Goal: Task Accomplishment & Management: Complete application form

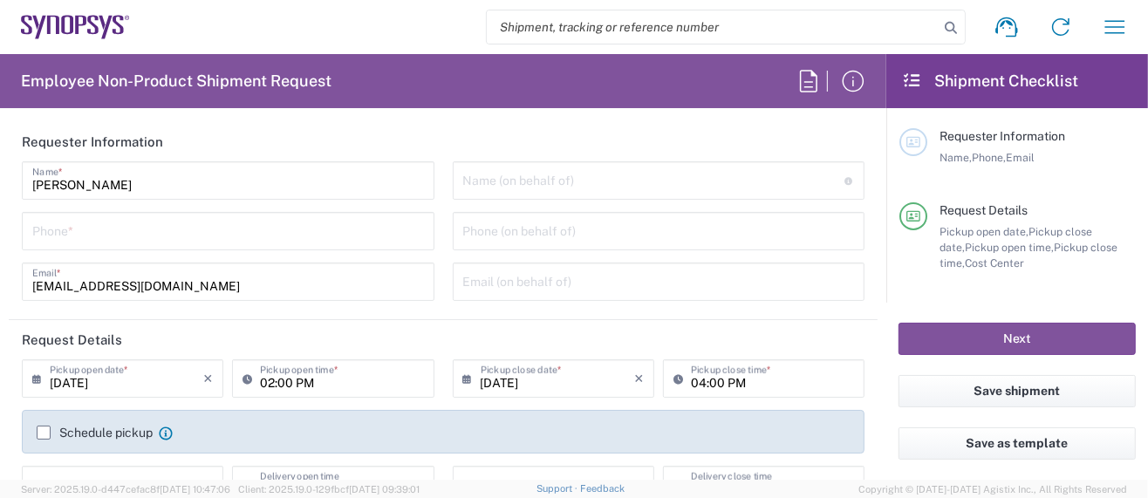
type input "Department"
type input "US01, SG, MSIP2, R&D 510464"
type input "Delivered at Place"
type input "United States"
type input "Oregon"
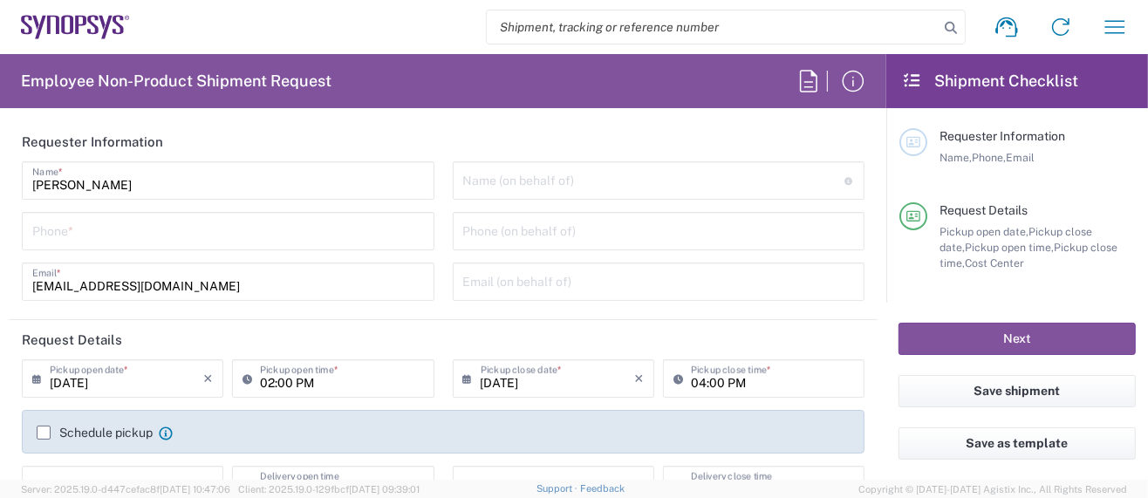
type input "United States"
type input "Hillsboro US03"
click at [177, 240] on input "tel" at bounding box center [228, 230] width 392 height 31
type input "5039399670"
type input "sarah.wing@synopsys.com"
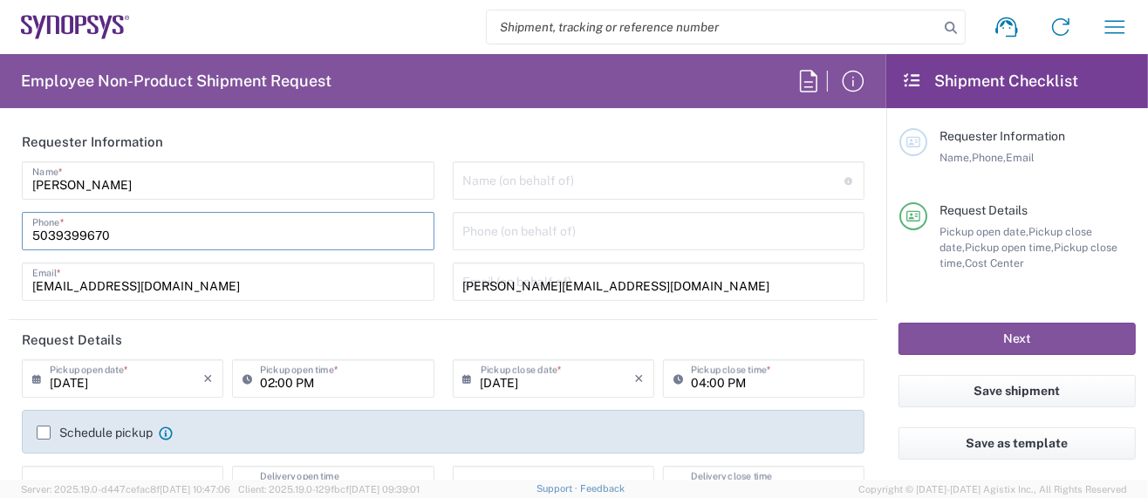
type input "5039399670"
type input "Synopsys Inc."
type input "2025 NE Cornelius Pass Rd."
type input "HILLSBORO"
type input "Oregon"
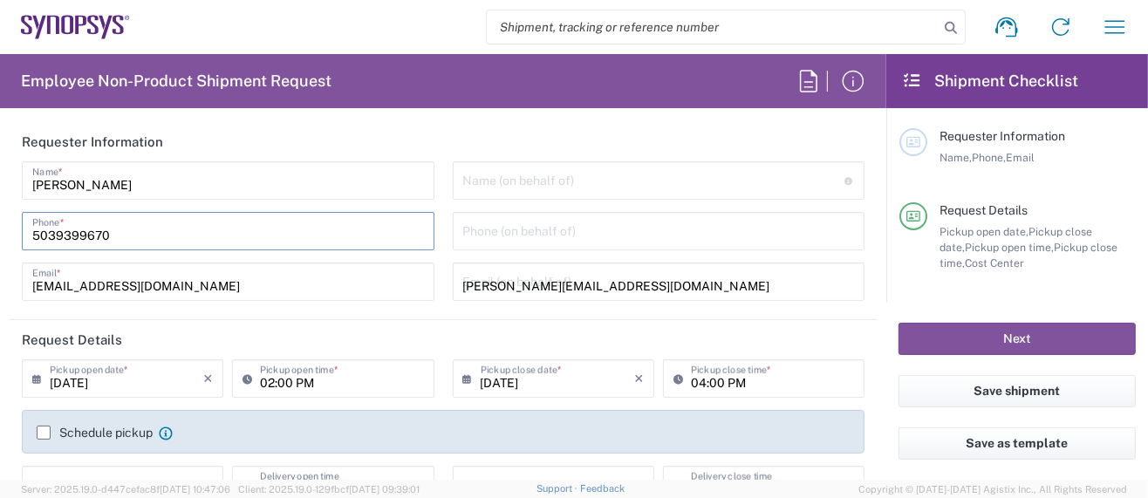
type input "97124"
type input "5039399670"
type input "sarah.wing@synopsys.com"
type input "Sarah K Wing"
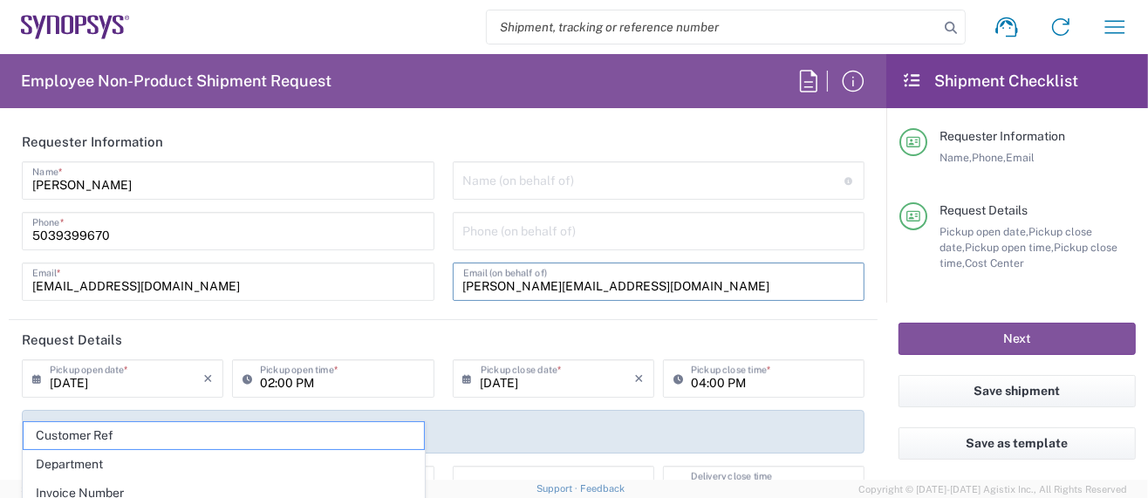
drag, startPoint x: 622, startPoint y: 284, endPoint x: 217, endPoint y: 273, distance: 405.1
click at [217, 273] on div "Sarah Wing Name * 5039399670 Phone * wing@synopsys.com Email * Name (on behalf …" at bounding box center [443, 237] width 861 height 152
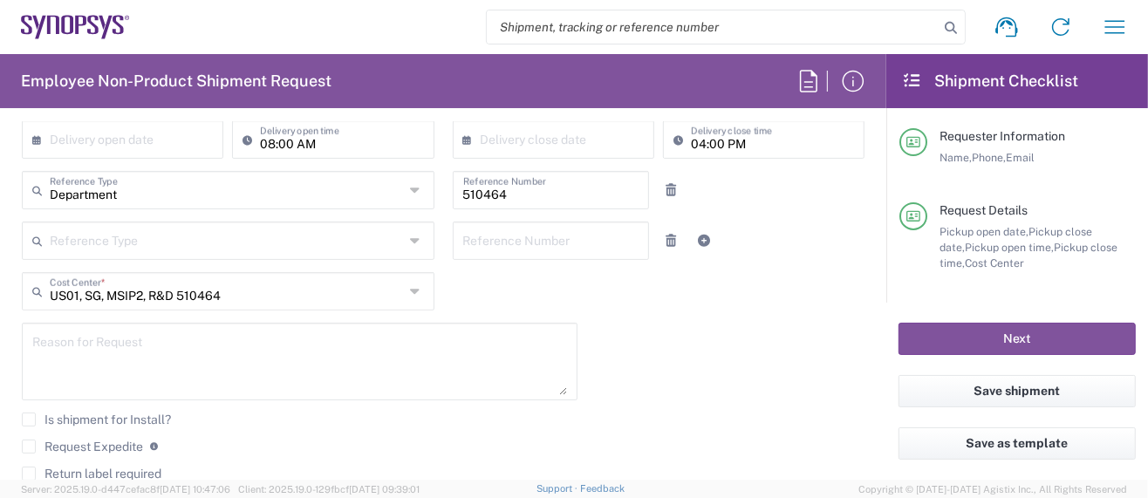
scroll to position [348, 0]
click at [104, 341] on textarea at bounding box center [299, 359] width 535 height 67
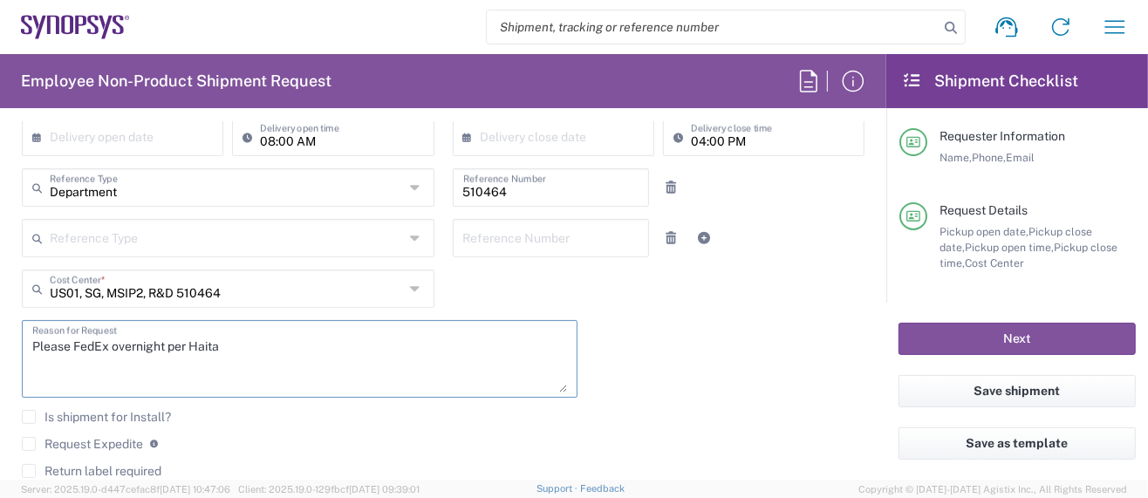
drag, startPoint x: 190, startPoint y: 343, endPoint x: 250, endPoint y: 346, distance: 59.4
click at [250, 346] on textarea "Please FedEx overnight per Haita" at bounding box center [299, 359] width 535 height 67
paste textarea "o Zhao"
type textarea "Please FedEx overnight per Haitao Zhao"
click at [32, 437] on label "Request Expedite" at bounding box center [82, 444] width 121 height 14
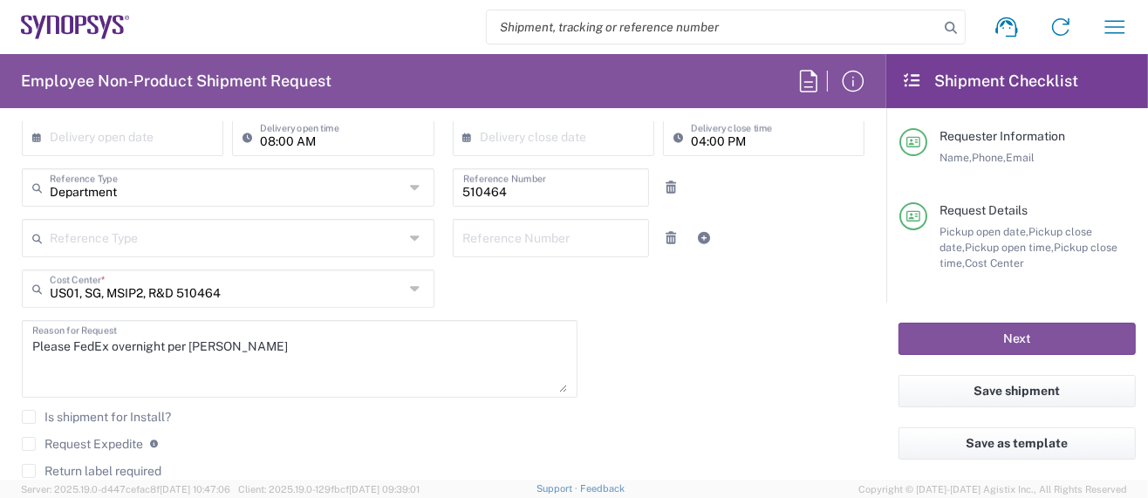
click at [29, 444] on input "Request Expedite" at bounding box center [29, 444] width 0 height 0
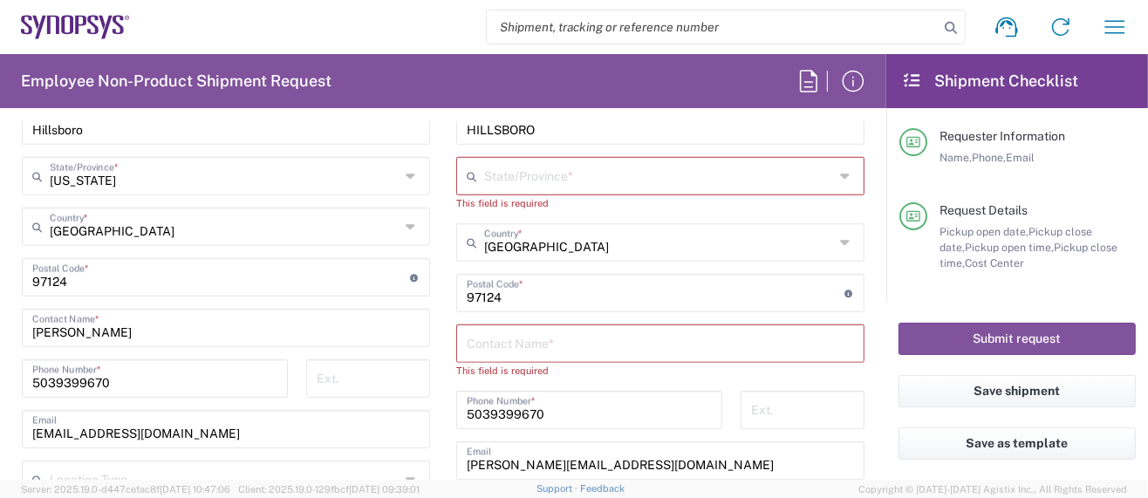
scroll to position [1046, 0]
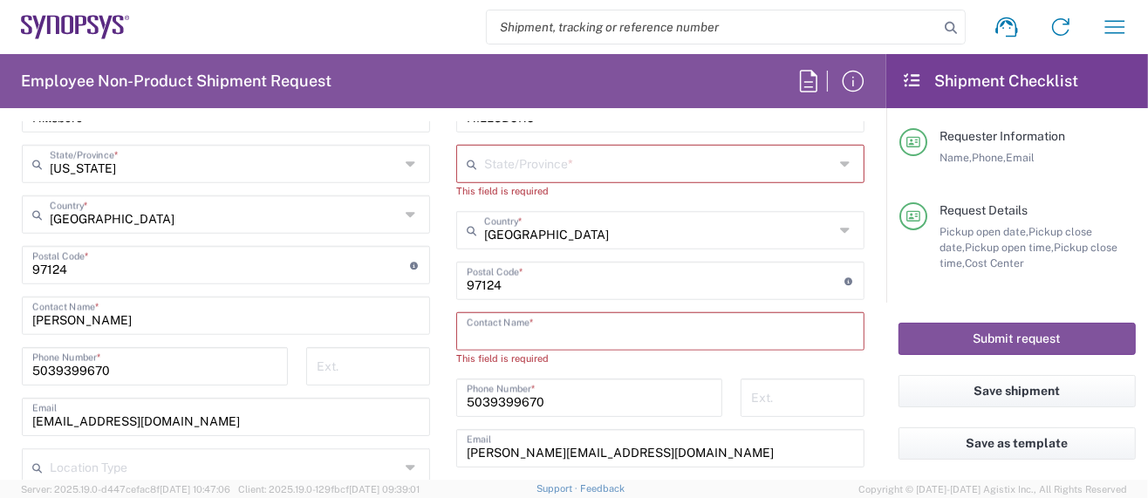
click at [548, 329] on input "text" at bounding box center [660, 330] width 387 height 31
paste input "[PERSON_NAME]"
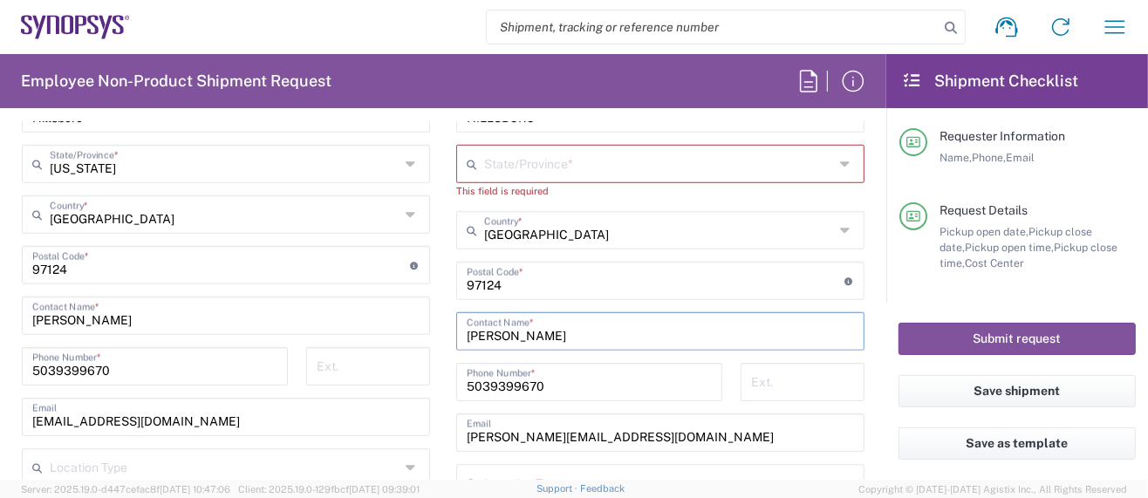
type input "[PERSON_NAME]"
drag, startPoint x: 635, startPoint y: 434, endPoint x: 249, endPoint y: 408, distance: 387.4
click at [249, 408] on div "Ship From Hillsboro US03 Location Hillsboro US03 Aachen DE04 Agrate Brianza IT0…" at bounding box center [443, 250] width 869 height 795
paste input "chengm"
click at [467, 435] on input "chengm@synopsys.com" at bounding box center [660, 431] width 387 height 31
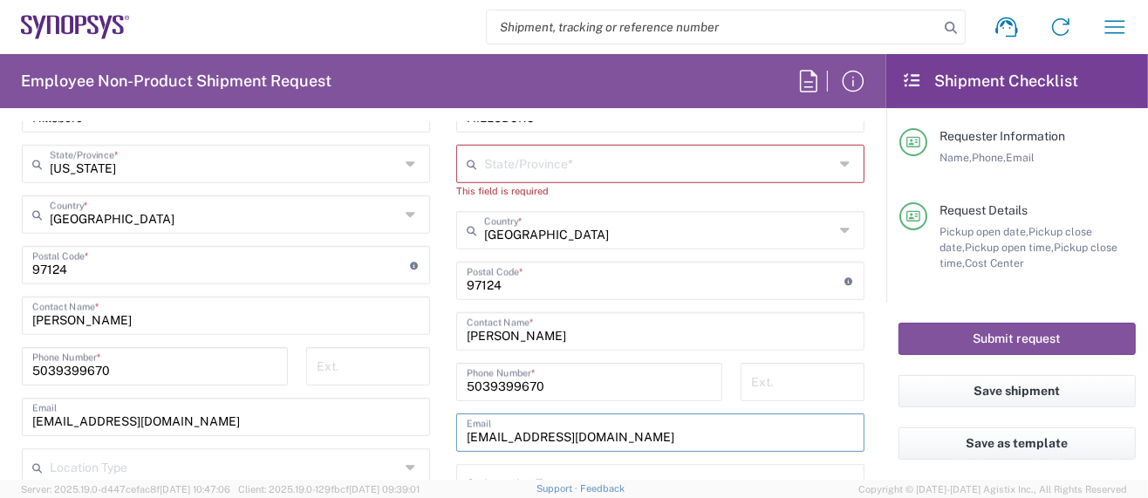
drag, startPoint x: 457, startPoint y: 434, endPoint x: 470, endPoint y: 430, distance: 12.7
click at [467, 433] on input "chengm@synopsys.com" at bounding box center [660, 431] width 387 height 31
type input "chengm@synopsys.com"
drag, startPoint x: 556, startPoint y: 378, endPoint x: 275, endPoint y: 376, distance: 281.0
click at [276, 376] on div "Ship From Hillsboro US03 Location Hillsboro US03 Aachen DE04 Agrate Brianza IT0…" at bounding box center [443, 250] width 869 height 795
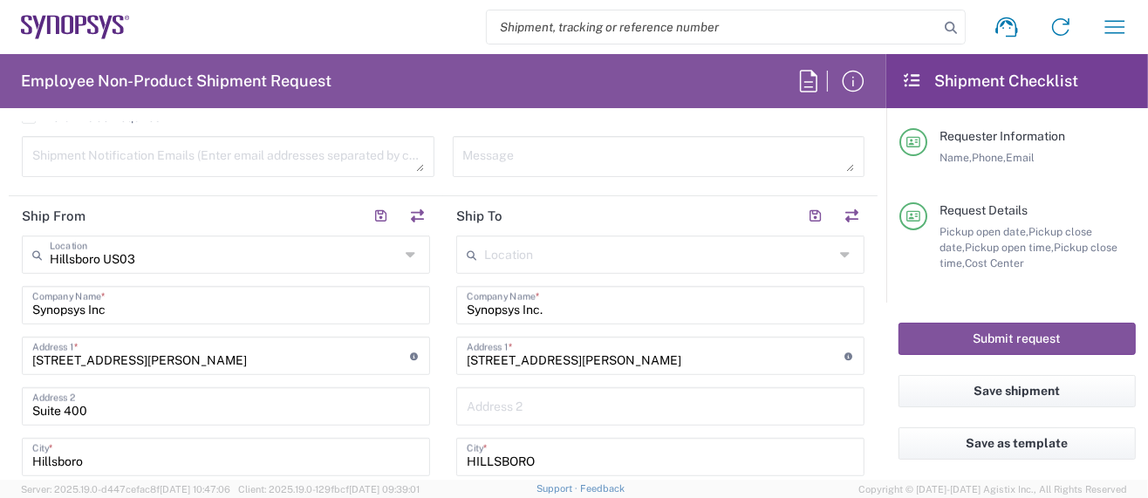
scroll to position [698, 0]
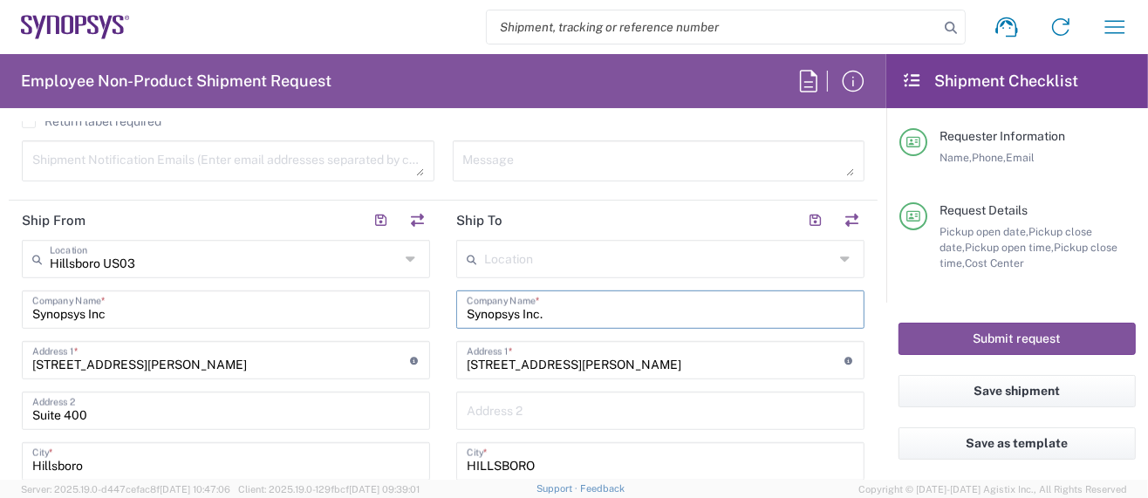
drag, startPoint x: 545, startPoint y: 310, endPoint x: 411, endPoint y: 290, distance: 135.9
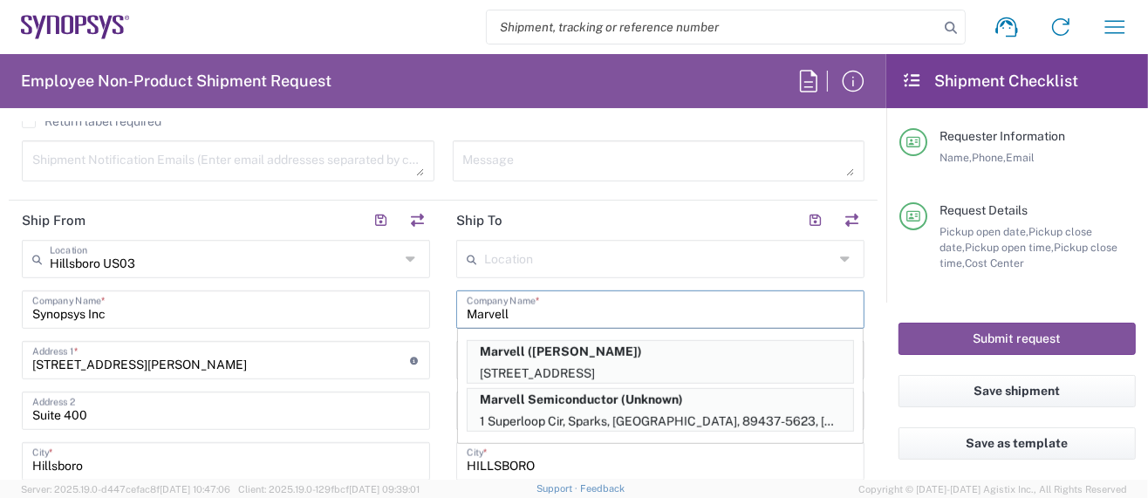
type input "Marvell"
click at [599, 313] on input "Marvell" at bounding box center [660, 308] width 387 height 31
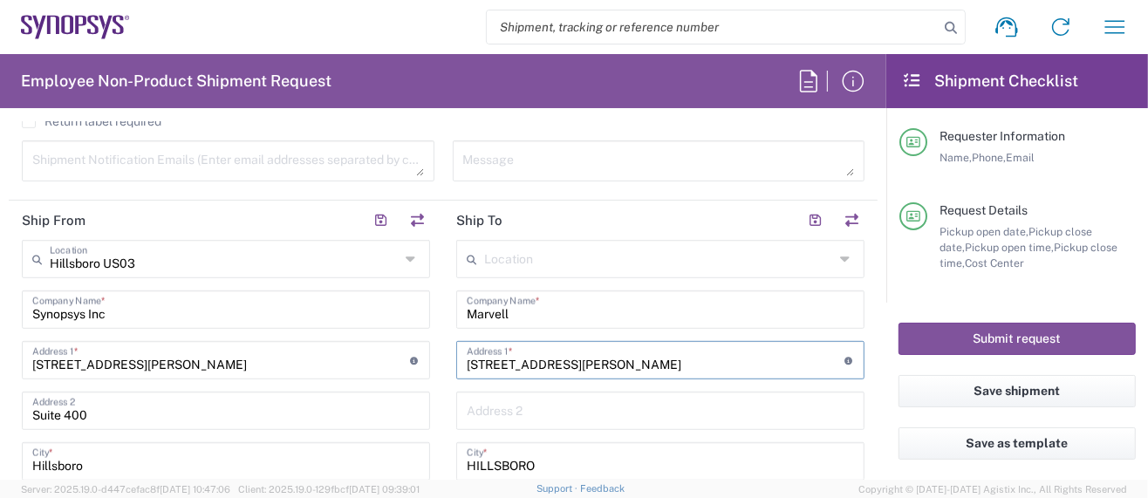
drag, startPoint x: 620, startPoint y: 367, endPoint x: 275, endPoint y: 364, distance: 344.7
paste input "5488 Marvell Lane"
type input "5488 Marvell Lane"
drag, startPoint x: 483, startPoint y: 459, endPoint x: 303, endPoint y: 457, distance: 179.8
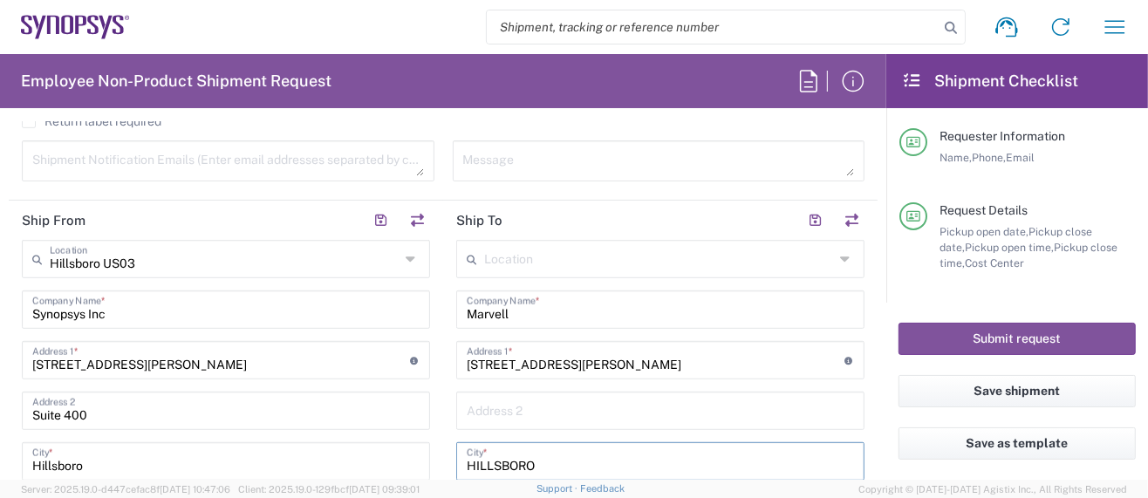
paste input "Santa Clara"
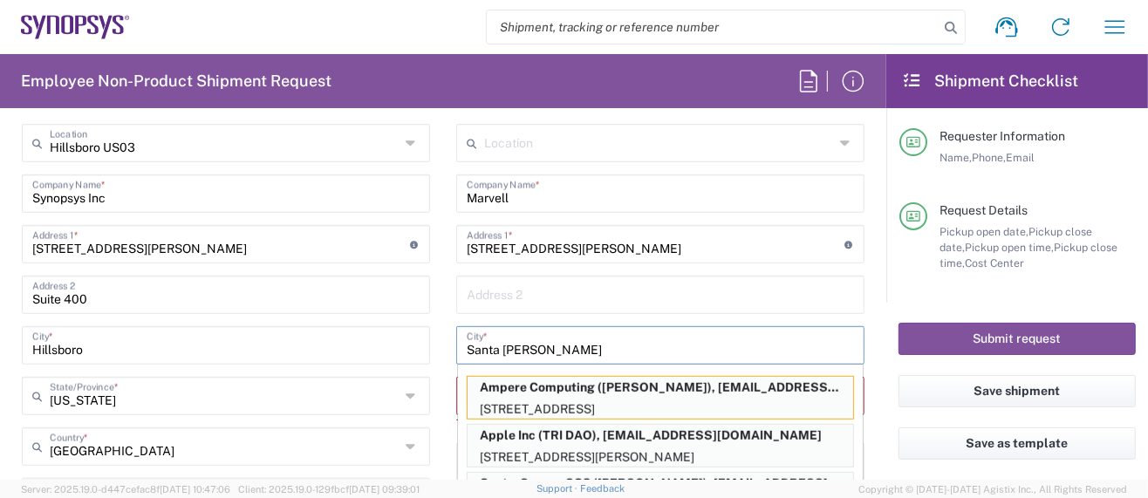
type input "Santa Clara"
click at [355, 367] on div "Hillsboro US03 Location Hillsboro US03 Aachen DE04 Agrate Brianza IT01 Aschheim…" at bounding box center [226, 441] width 408 height 635
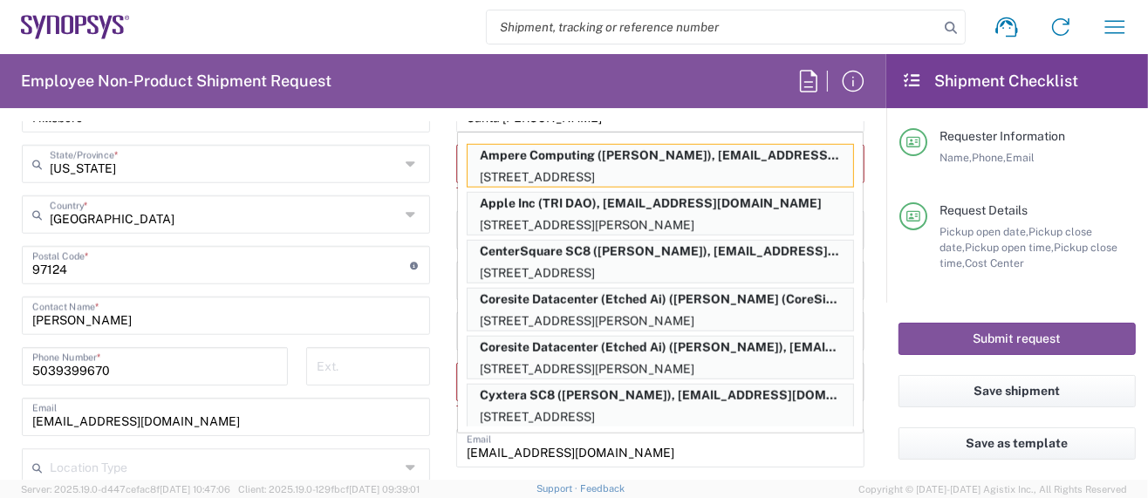
click at [418, 432] on div "Hillsboro US03 Location Hillsboro US03 Aachen DE04 Agrate Brianza IT01 Aschheim…" at bounding box center [226, 209] width 408 height 635
click at [723, 456] on input "chengm@synopsys.com" at bounding box center [660, 447] width 387 height 31
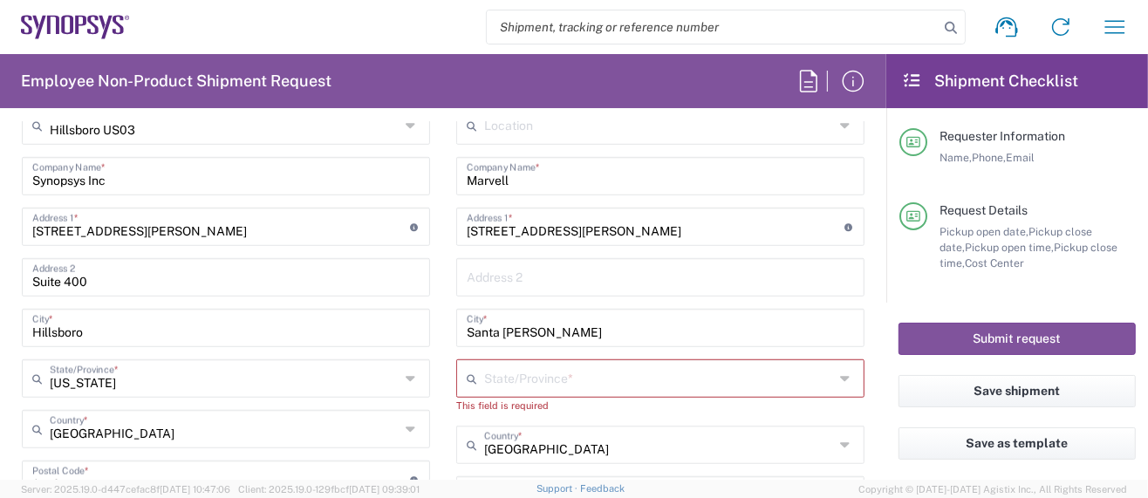
scroll to position [814, 0]
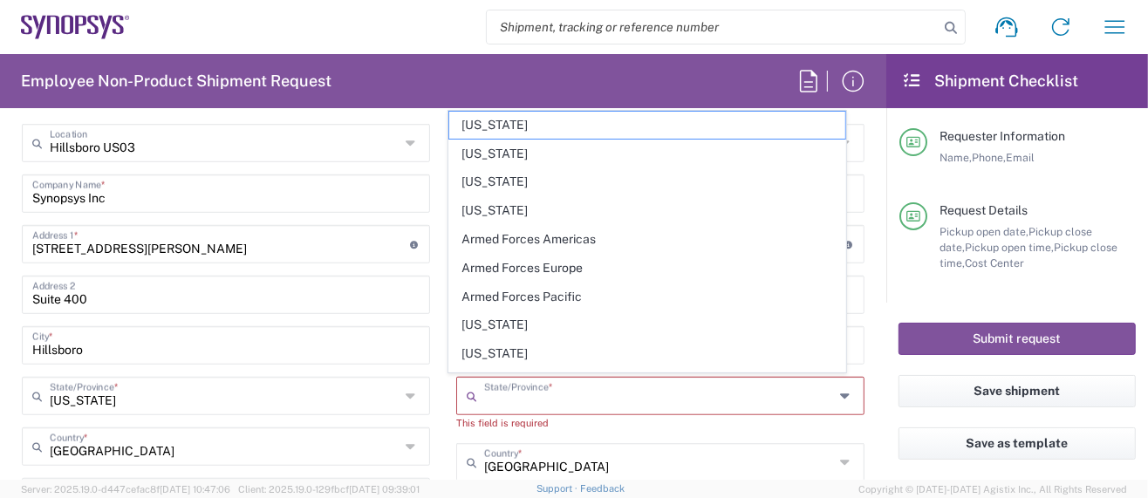
click at [509, 386] on input "text" at bounding box center [659, 395] width 350 height 31
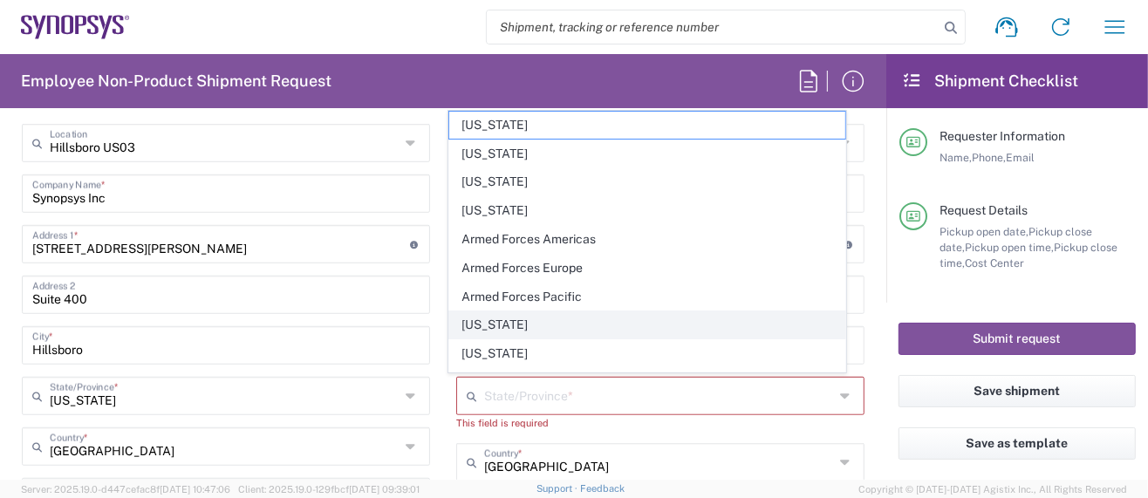
click at [494, 318] on span "California" at bounding box center [647, 325] width 396 height 27
type input "California"
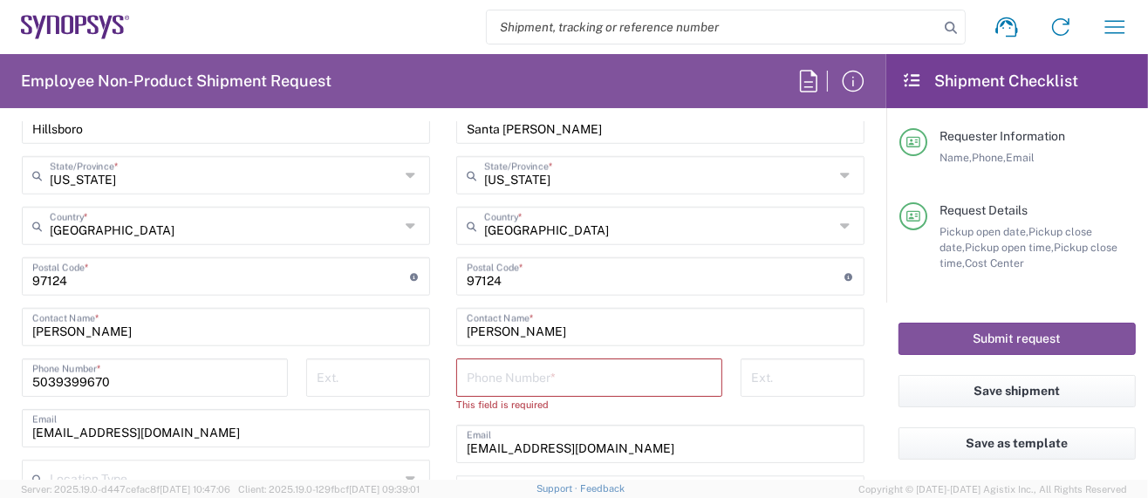
scroll to position [1046, 0]
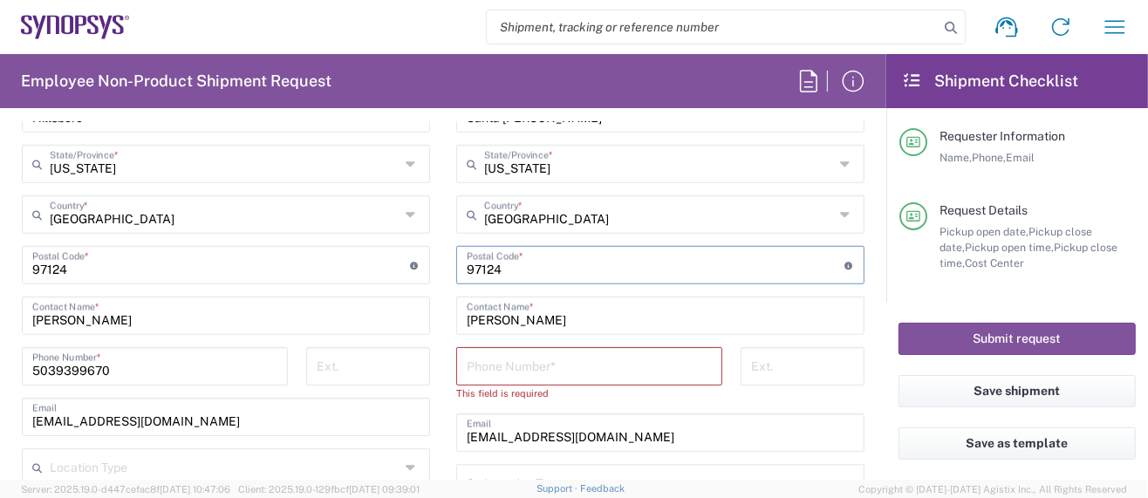
drag, startPoint x: 500, startPoint y: 271, endPoint x: 343, endPoint y: 271, distance: 157.1
click at [343, 271] on div "Ship From Hillsboro US03 Location Hillsboro US03 Aachen DE04 Agrate Brianza IT0…" at bounding box center [443, 250] width 869 height 795
click at [492, 265] on input "undefined" at bounding box center [656, 264] width 378 height 31
drag, startPoint x: 497, startPoint y: 264, endPoint x: 388, endPoint y: 265, distance: 109.1
click at [388, 265] on div "Ship From Hillsboro US03 Location Hillsboro US03 Aachen DE04 Agrate Brianza IT0…" at bounding box center [443, 250] width 869 height 795
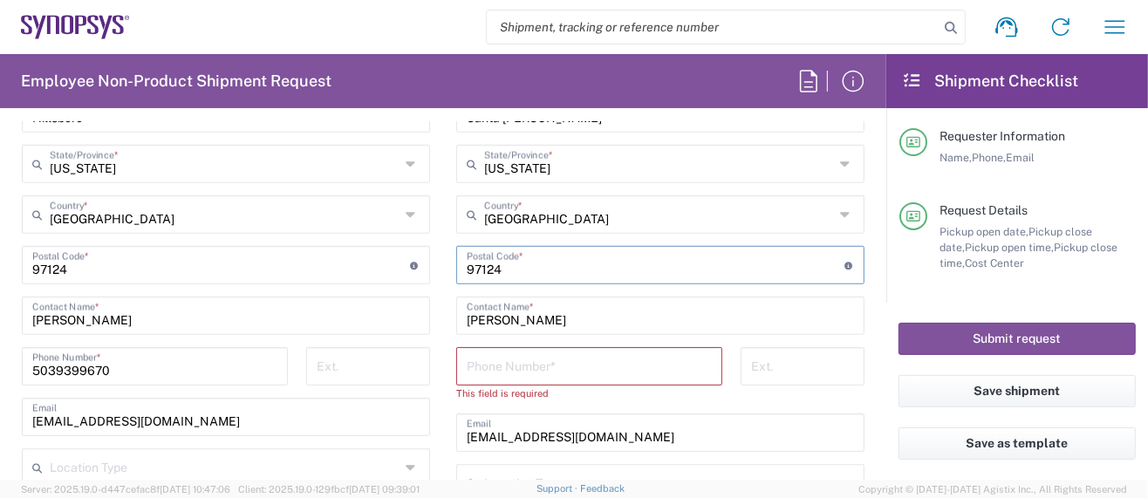
paste input "95054"
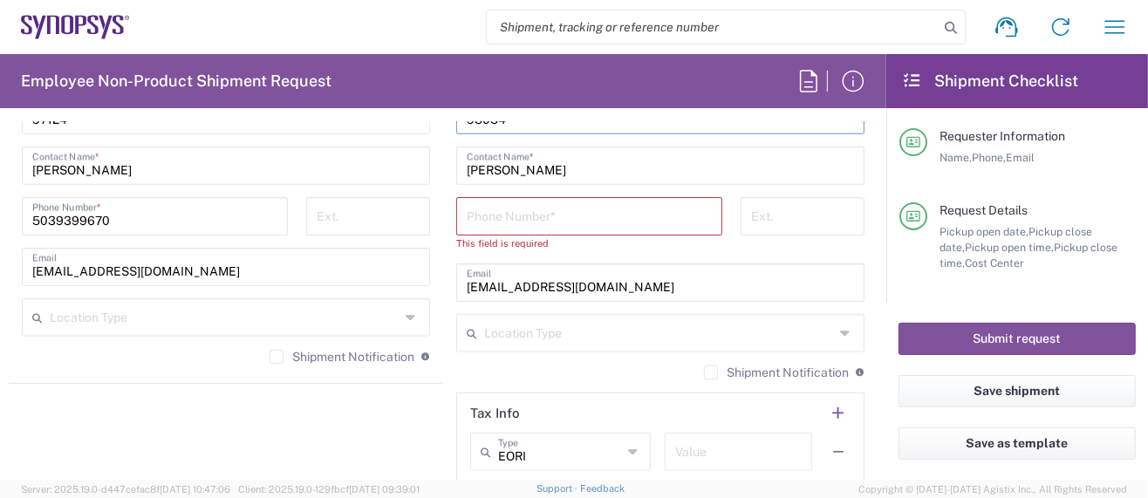
scroll to position [1163, 0]
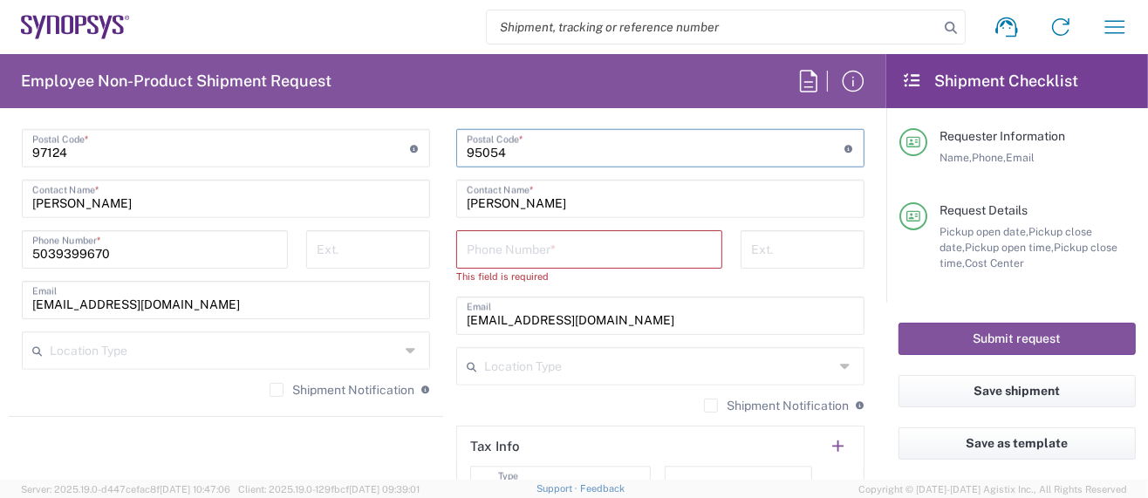
type input "95054"
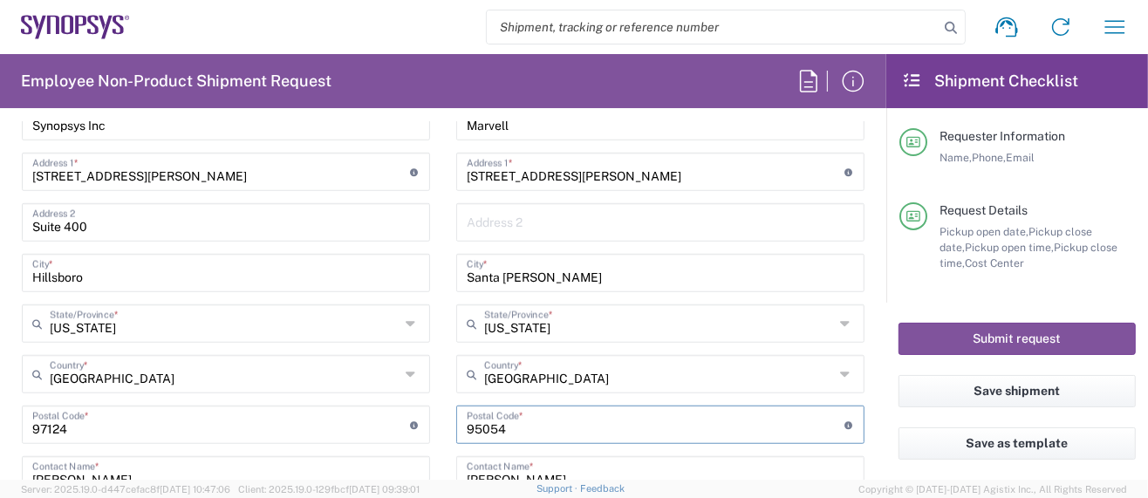
scroll to position [814, 0]
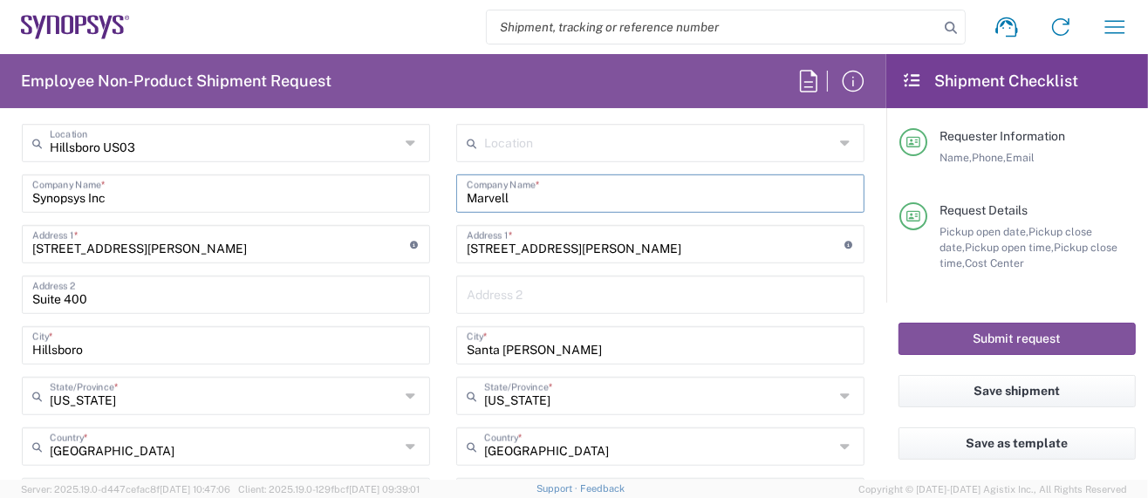
drag, startPoint x: 527, startPoint y: 193, endPoint x: 361, endPoint y: 173, distance: 167.0
click at [361, 173] on div "Ship From Hillsboro US03 Location Hillsboro US03 Aachen DE04 Agrate Brianza IT0…" at bounding box center [443, 482] width 869 height 795
paste input "Technology, Inc."
type input "Marvell Technology, Inc."
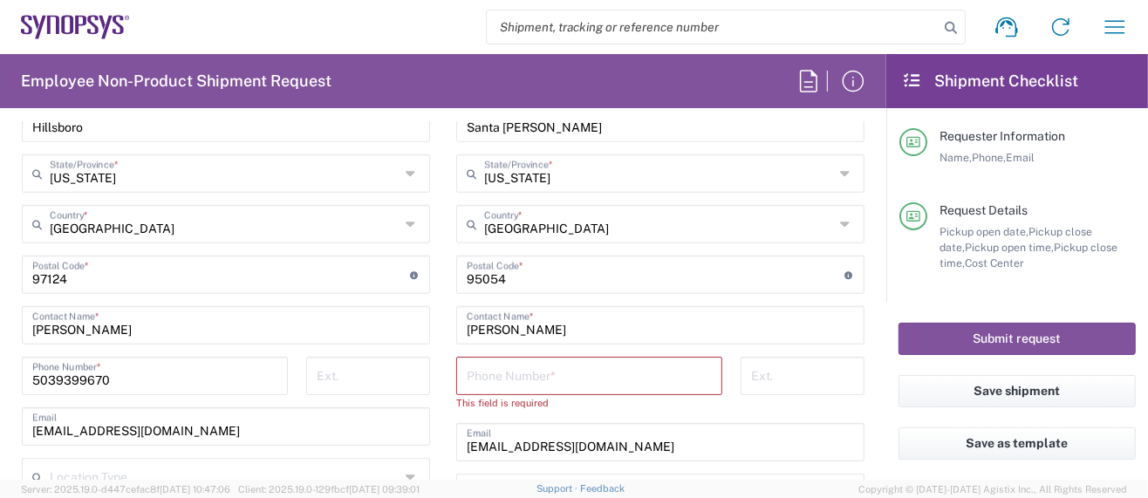
scroll to position [1046, 0]
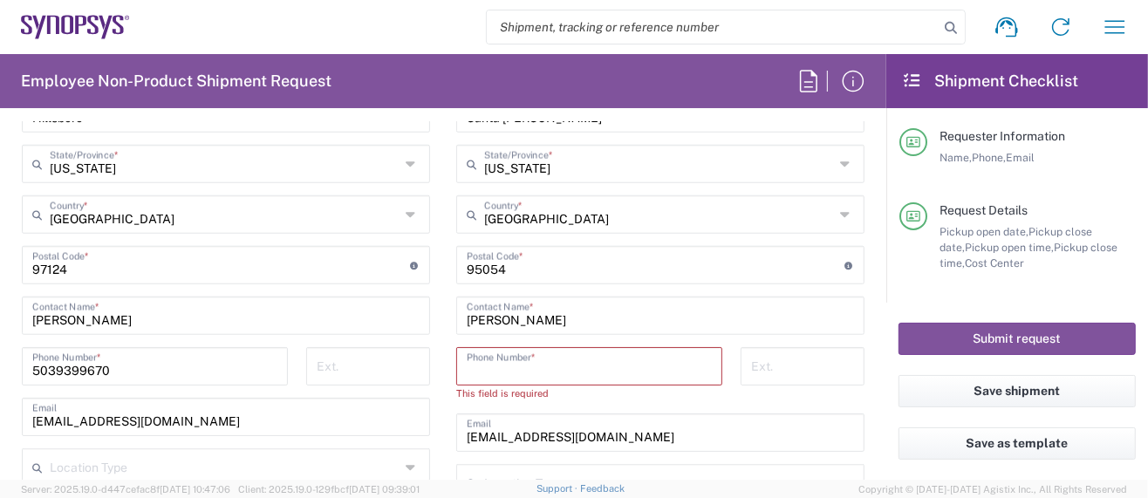
click at [533, 361] on input "tel" at bounding box center [589, 365] width 245 height 31
paste input "(408) 222-2500"
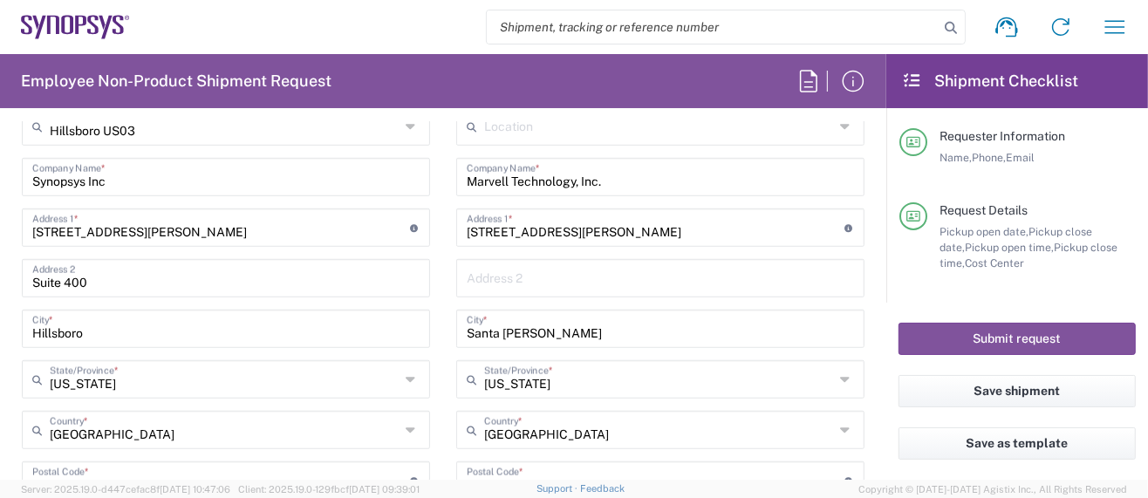
scroll to position [814, 0]
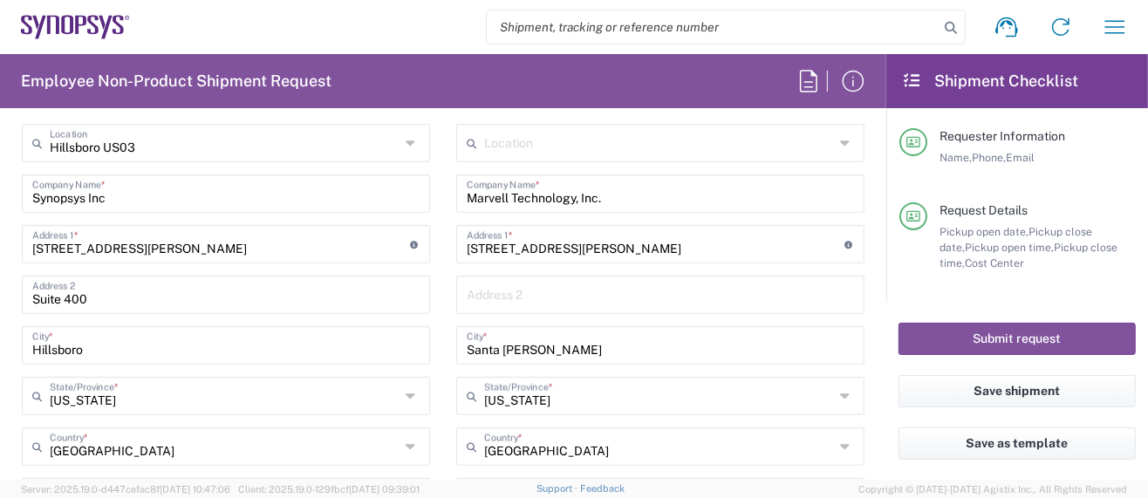
type input "(408) 222-2500"
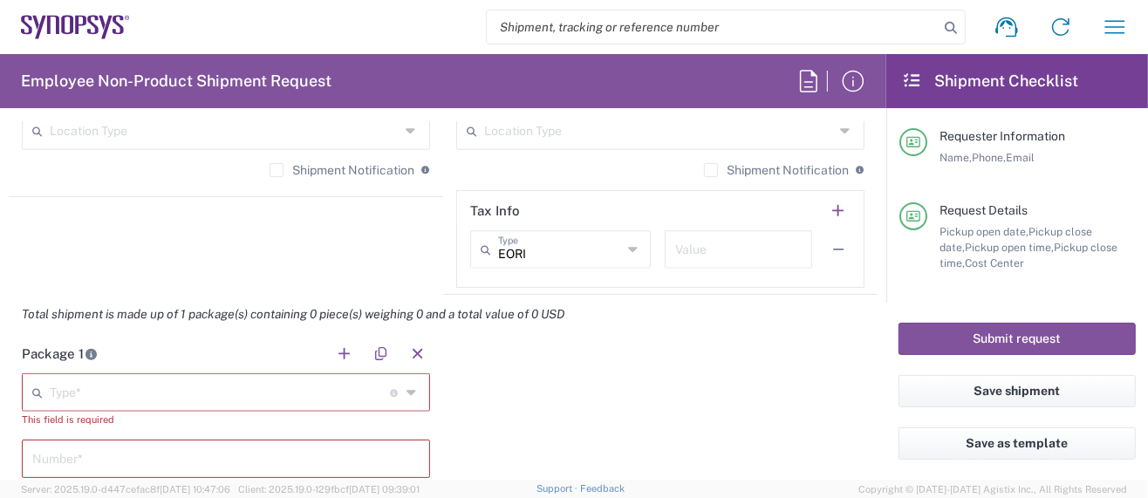
scroll to position [1396, 0]
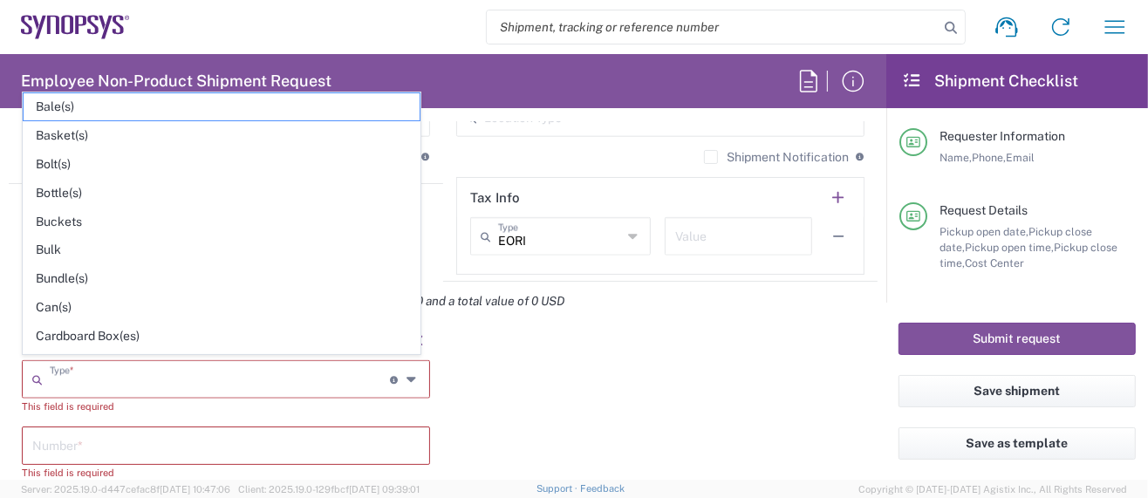
click at [142, 375] on input "text" at bounding box center [220, 378] width 340 height 31
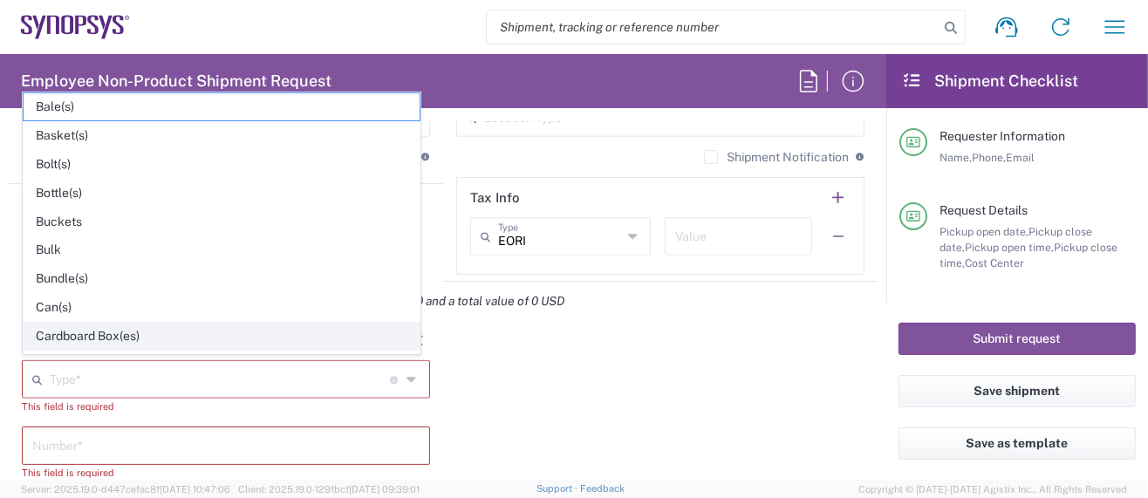
click at [110, 329] on span "Cardboard Box(es)" at bounding box center [222, 336] width 396 height 27
type input "Cardboard Box(es)"
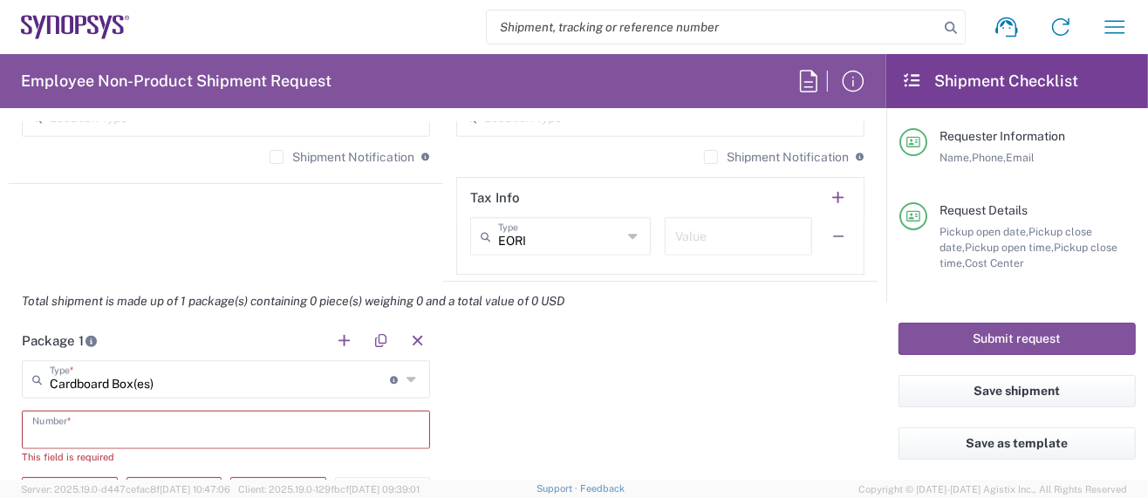
click at [73, 427] on input "text" at bounding box center [225, 429] width 387 height 31
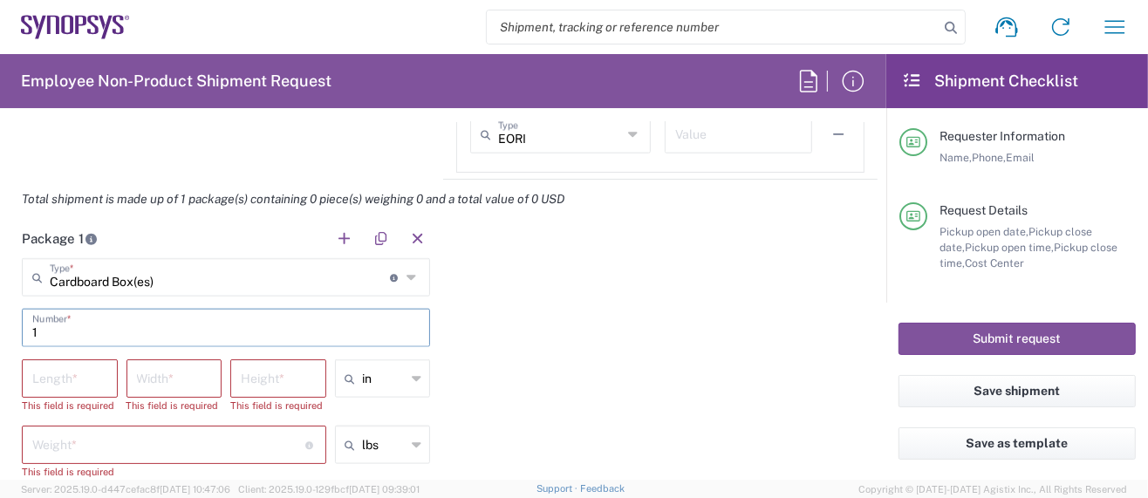
scroll to position [1512, 0]
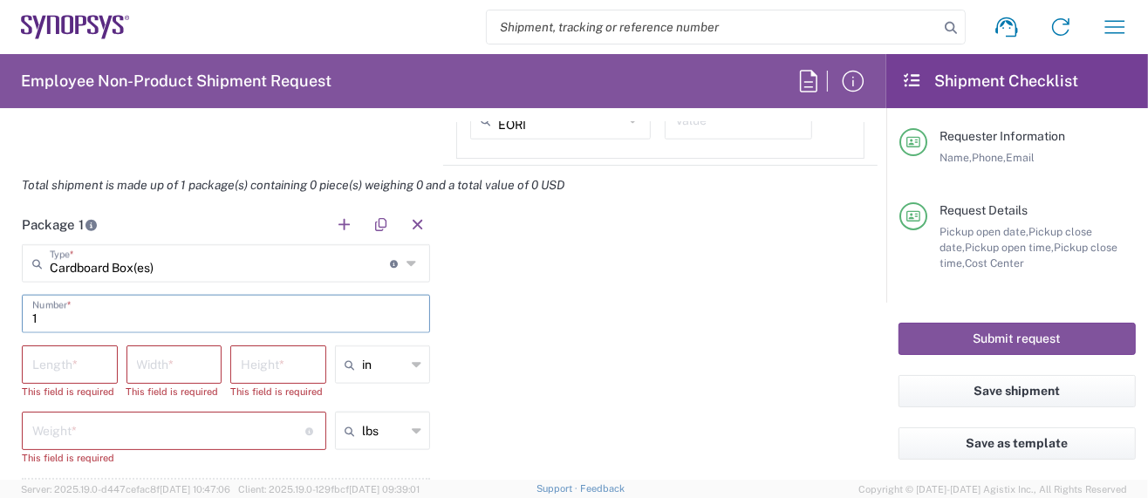
type input "1"
click at [65, 354] on input "number" at bounding box center [69, 363] width 75 height 31
type input "14"
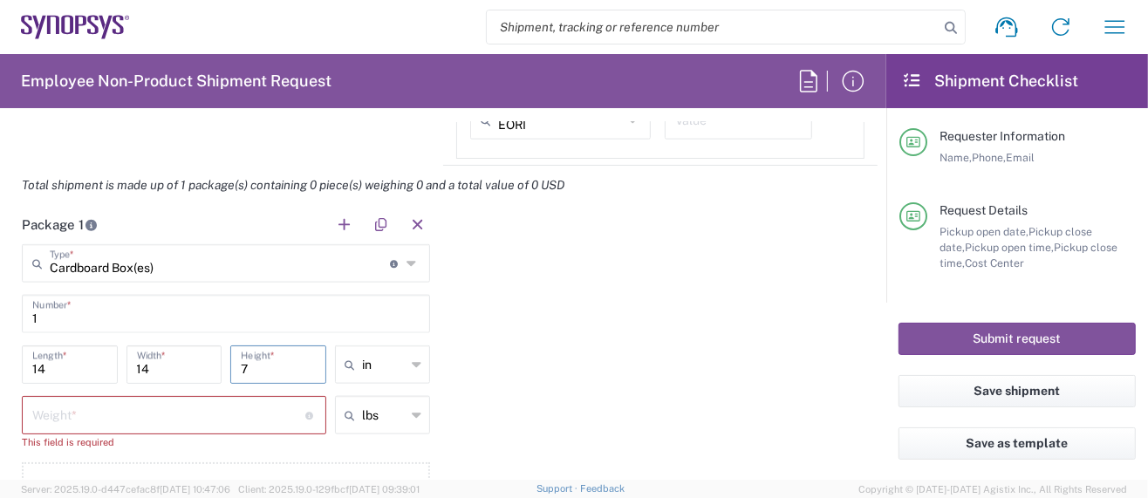
type input "7"
click at [68, 414] on input "number" at bounding box center [168, 414] width 273 height 31
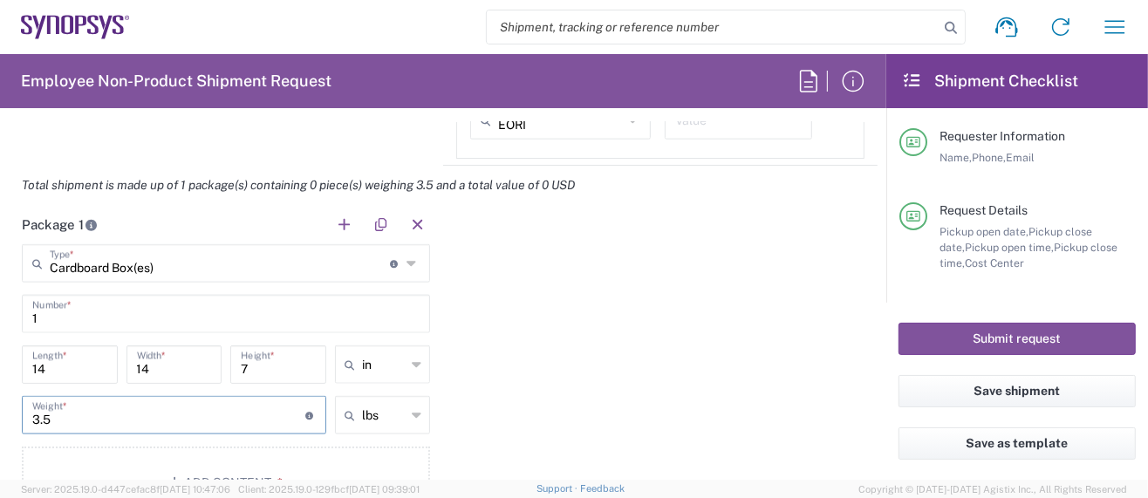
scroll to position [1628, 0]
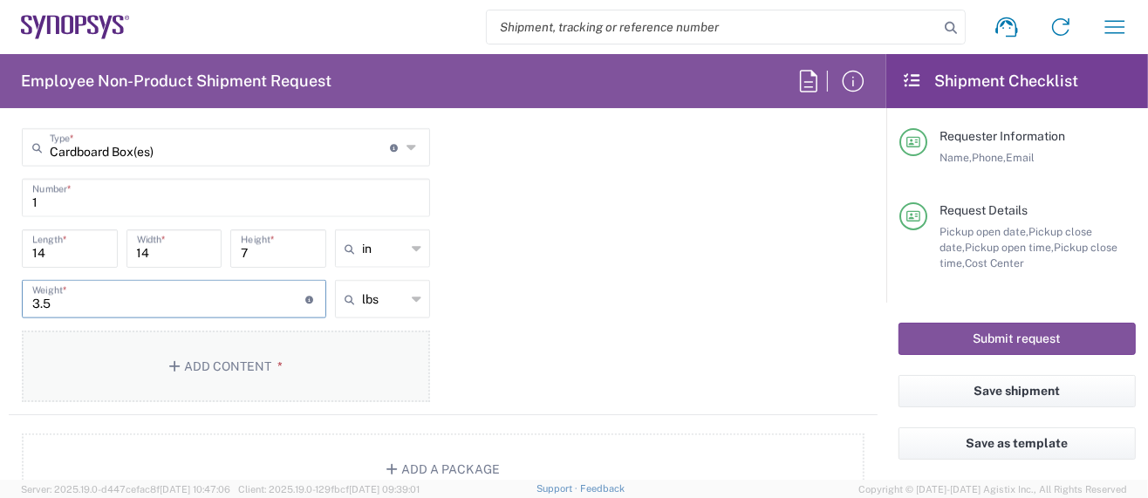
type input "3.5"
click at [250, 364] on button "Add Content *" at bounding box center [226, 367] width 408 height 72
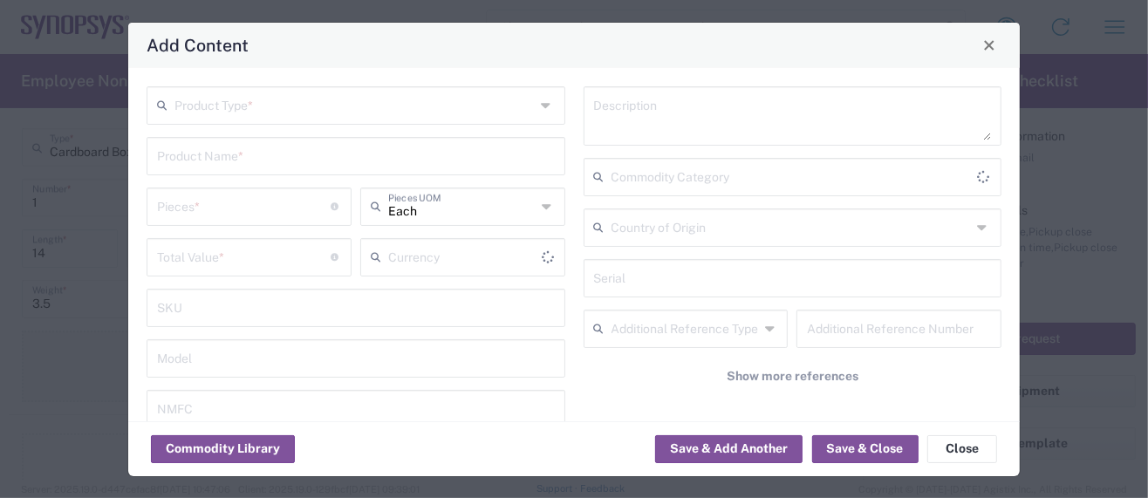
type input "US Dollar"
click at [260, 119] on input "text" at bounding box center [355, 104] width 360 height 31
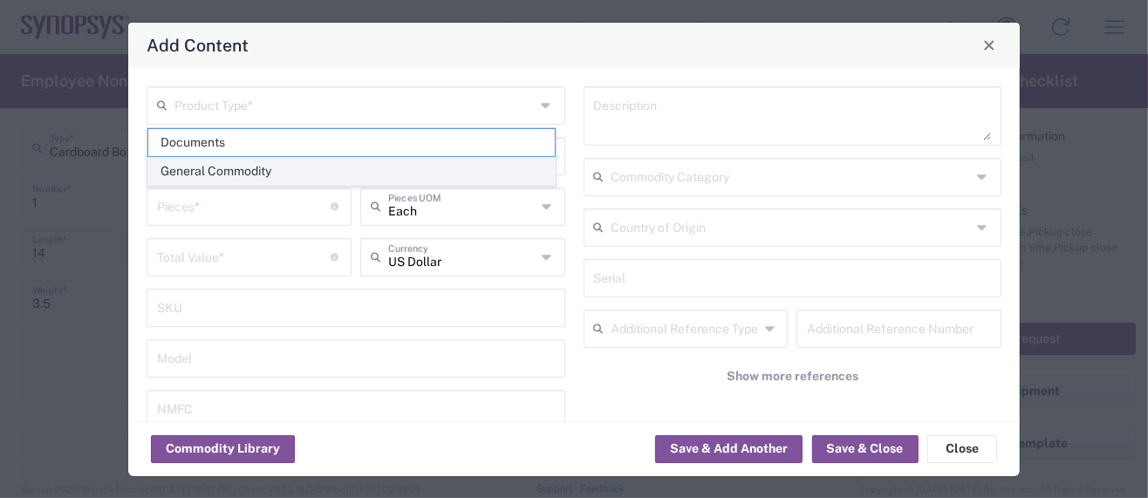
click at [229, 167] on span "General Commodity" at bounding box center [351, 171] width 407 height 27
type input "General Commodity"
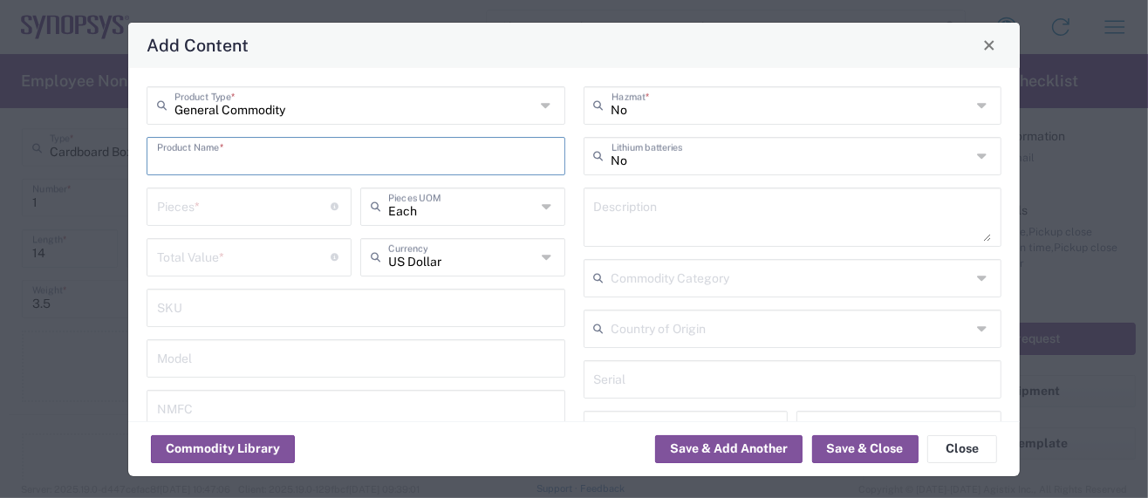
click at [230, 154] on input "text" at bounding box center [356, 155] width 398 height 31
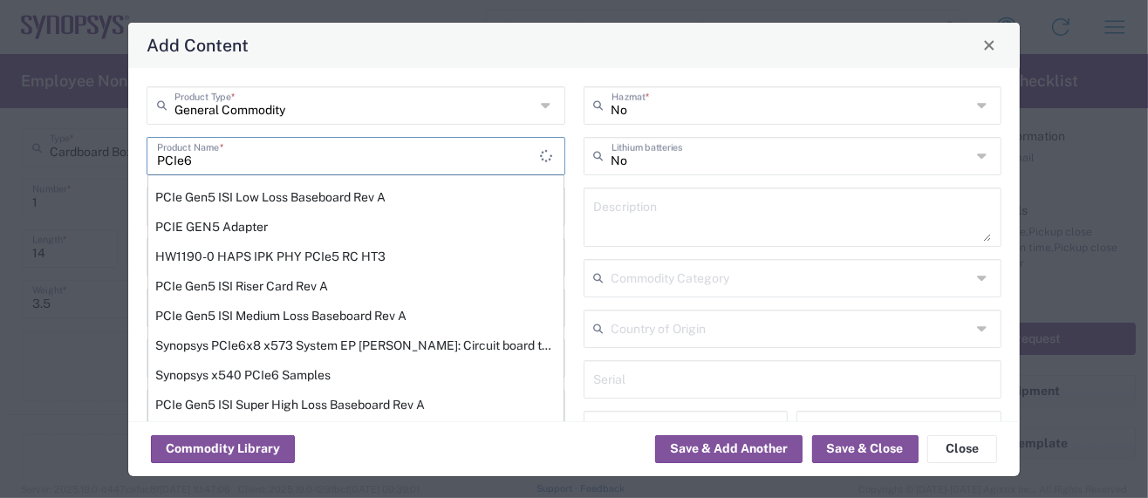
click at [231, 151] on input "PCIe6" at bounding box center [348, 155] width 383 height 31
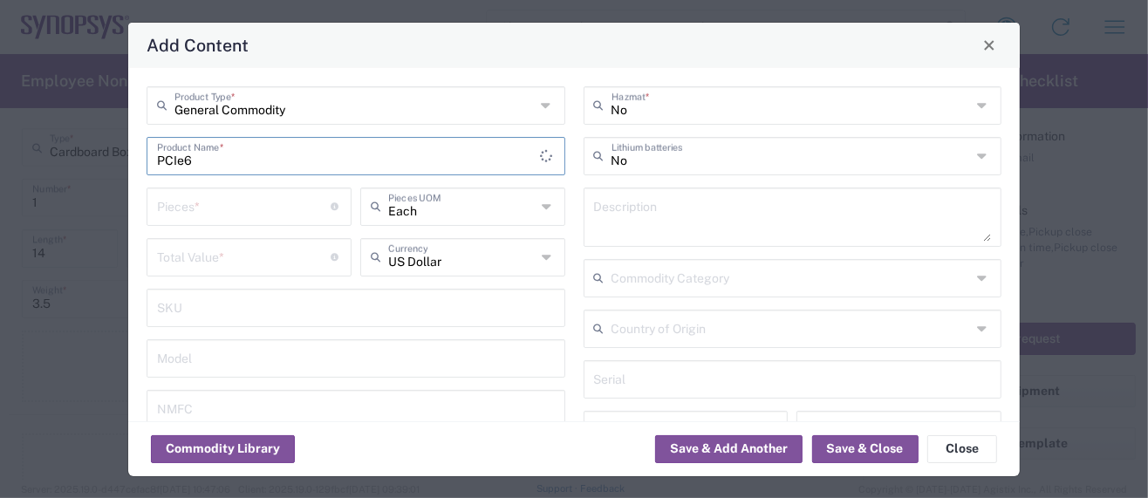
click at [230, 152] on input "PCIe6" at bounding box center [348, 155] width 383 height 31
drag, startPoint x: 326, startPoint y: 158, endPoint x: -82, endPoint y: 67, distance: 417.5
click at [0, 67] on html "Shipment request Shipment tracking Employee non-product shipment request My shi…" at bounding box center [574, 249] width 1148 height 498
type input "PCIe6_x8EVB-Rev B Board"
click at [707, 201] on textarea at bounding box center [793, 217] width 398 height 49
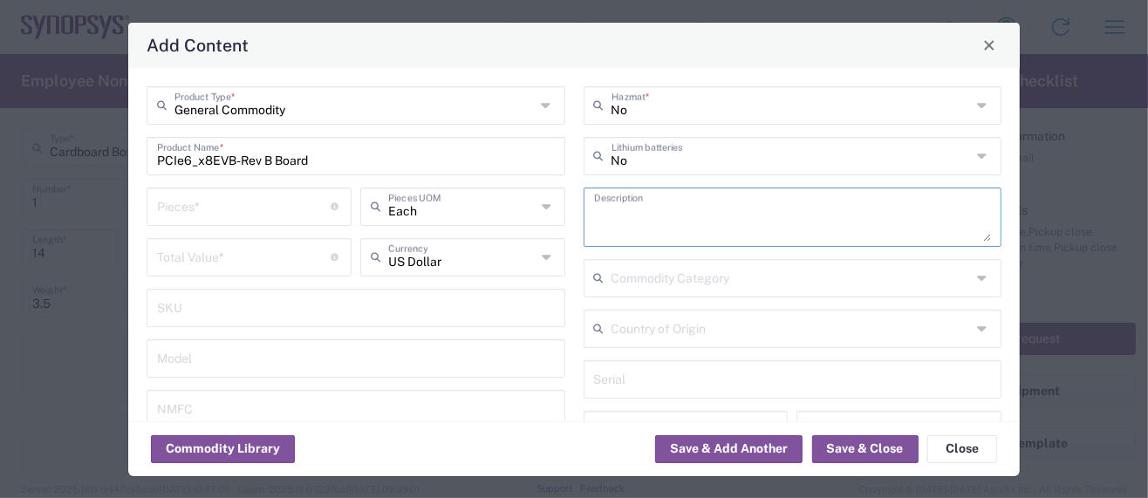
paste textarea "PCIe6_x8EVB-Rev B Board"
click at [823, 216] on textarea "PCIe6_x8EVB-Rev B Board -" at bounding box center [793, 217] width 398 height 49
paste textarea "Provides power and input/output paths for microelectronic parts/Circuit board t…"
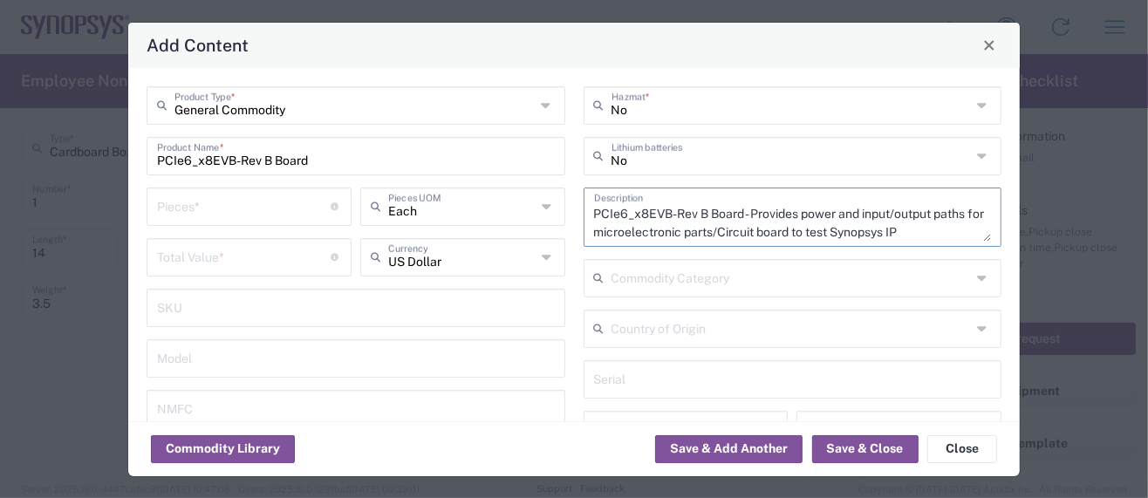
scroll to position [17, 0]
type textarea "PCIe6_x8EVB-Rev B Board - Provides power and input/output paths for microelectr…"
click at [194, 257] on input "number" at bounding box center [244, 256] width 175 height 31
type input "6207"
click at [215, 204] on input "number" at bounding box center [244, 205] width 175 height 31
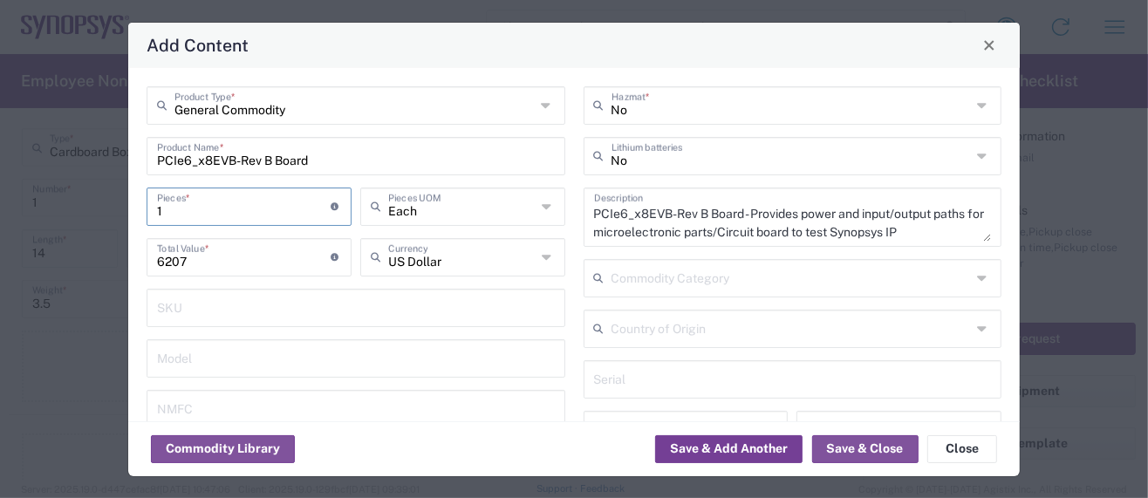
type input "1"
click at [783, 446] on button "Save & Add Another" at bounding box center [728, 449] width 147 height 28
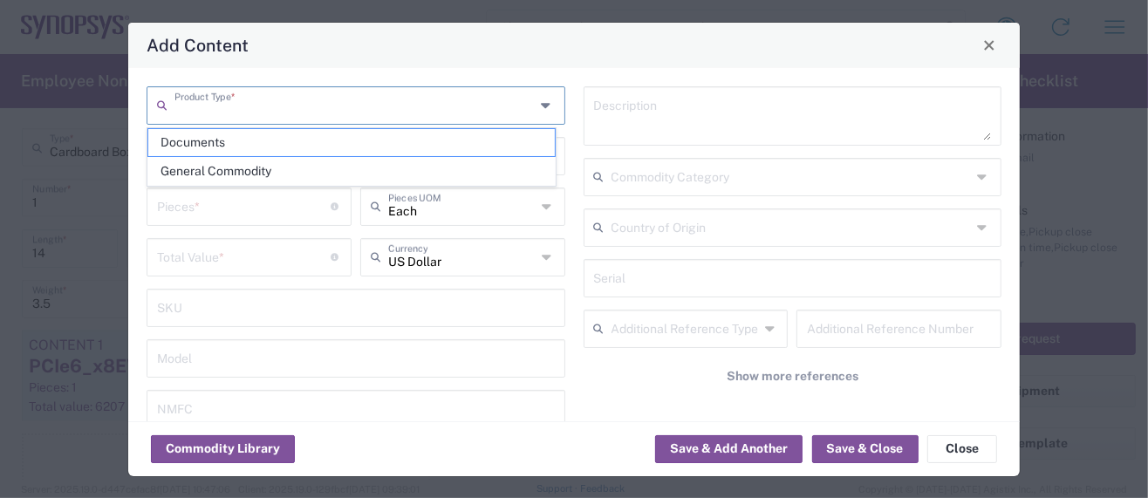
click at [223, 99] on input "text" at bounding box center [355, 104] width 360 height 31
click at [196, 102] on input "text" at bounding box center [355, 104] width 360 height 31
click at [202, 164] on span "General Commodity" at bounding box center [351, 171] width 407 height 27
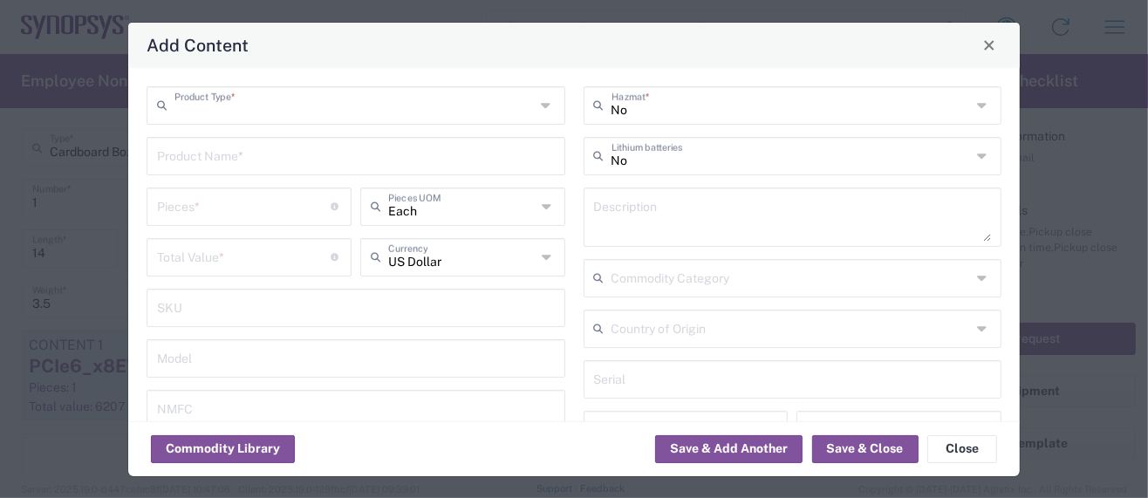
type input "General Commodity"
click at [189, 154] on input "text" at bounding box center [356, 155] width 398 height 31
drag, startPoint x: 271, startPoint y: 157, endPoint x: -78, endPoint y: 129, distance: 350.2
click at [0, 129] on html "Shipment request Shipment tracking Employee non-product shipment request My shi…" at bounding box center [574, 249] width 1148 height 498
type input "x541 Test Chip"
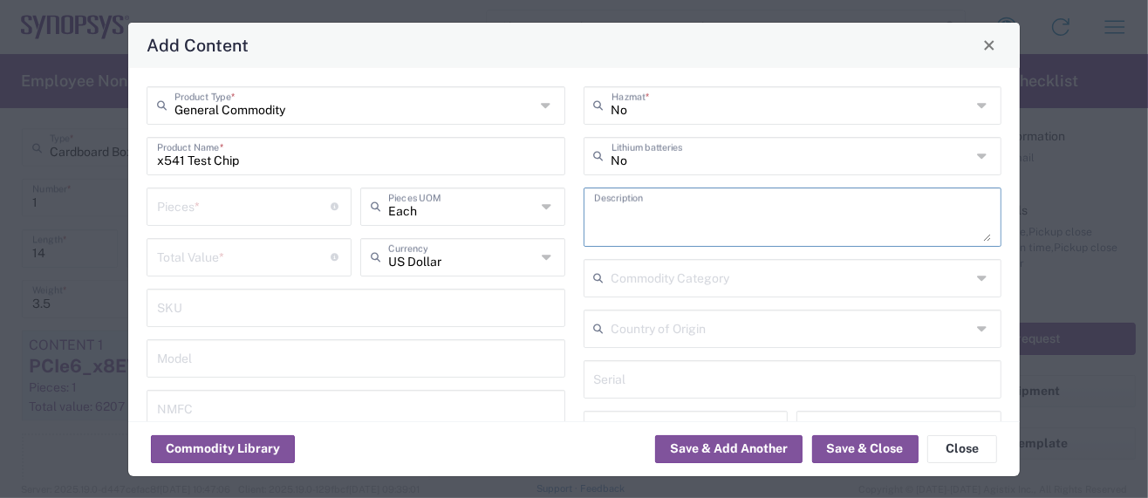
click at [634, 232] on textarea at bounding box center [793, 217] width 398 height 49
paste textarea "x541 Test Chip"
click at [710, 215] on textarea "x541 Test Chip -" at bounding box center [793, 217] width 398 height 49
paste textarea "This is an integrated circuit containing Synopsys IP"
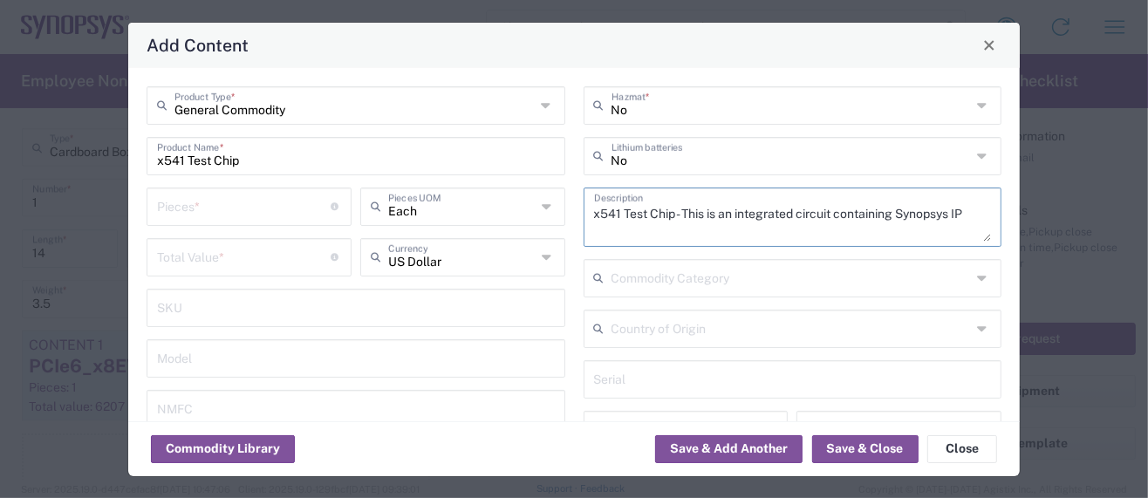
type textarea "x541 Test Chip - This is an integrated circuit containing Synopsys IP"
click at [214, 204] on input "number" at bounding box center [244, 205] width 175 height 31
type input "1"
click at [226, 253] on input "number" at bounding box center [244, 256] width 175 height 31
drag, startPoint x: 260, startPoint y: 257, endPoint x: 248, endPoint y: 258, distance: 12.3
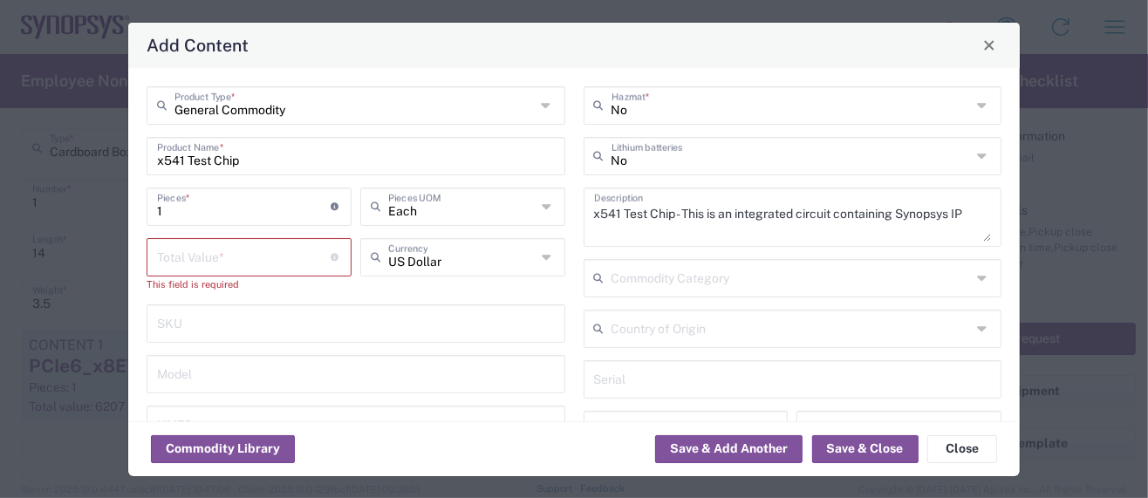
click at [260, 257] on input "number" at bounding box center [244, 256] width 175 height 31
type input "183"
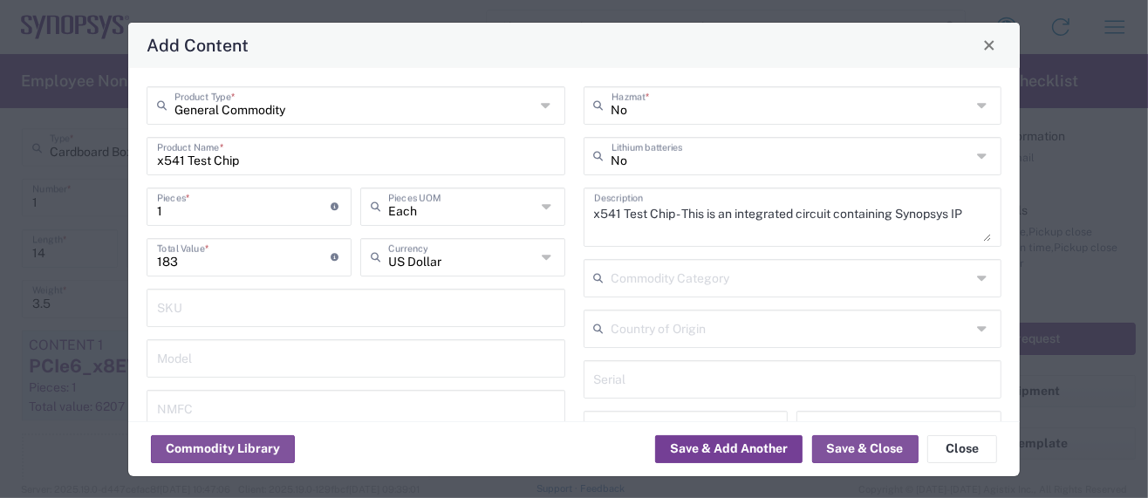
click at [761, 451] on button "Save & Add Another" at bounding box center [728, 449] width 147 height 28
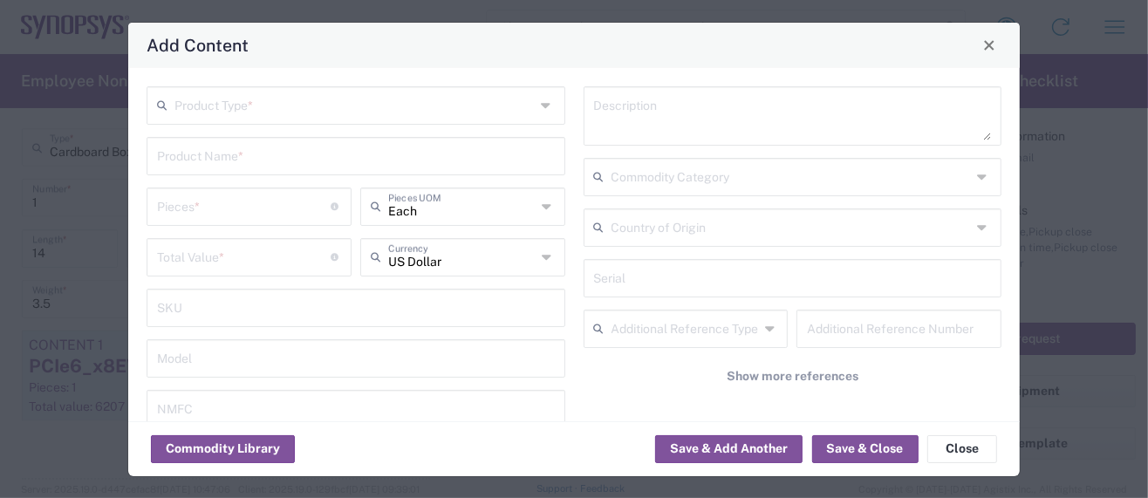
click at [271, 114] on input "text" at bounding box center [355, 104] width 360 height 31
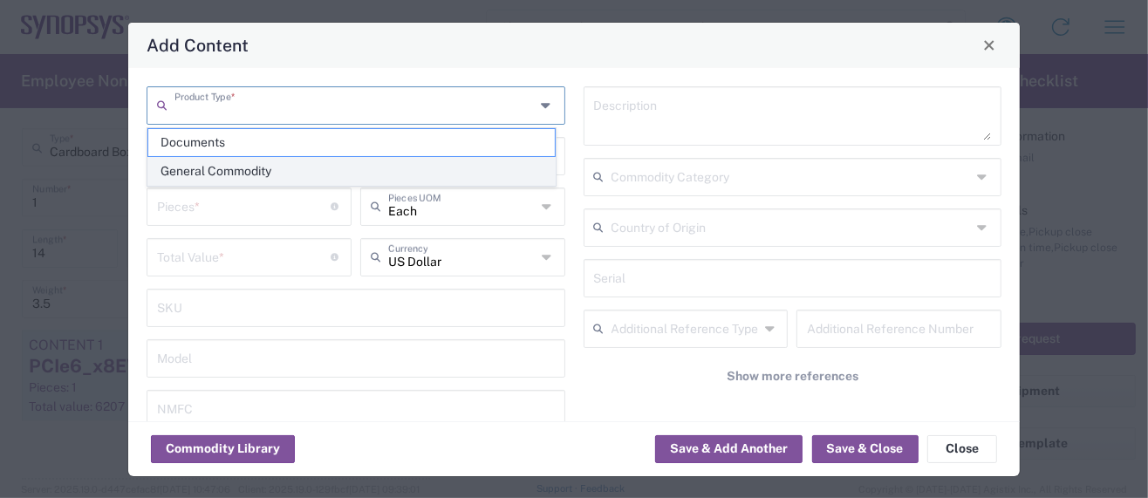
click at [218, 170] on span "General Commodity" at bounding box center [351, 171] width 407 height 27
type input "General Commodity"
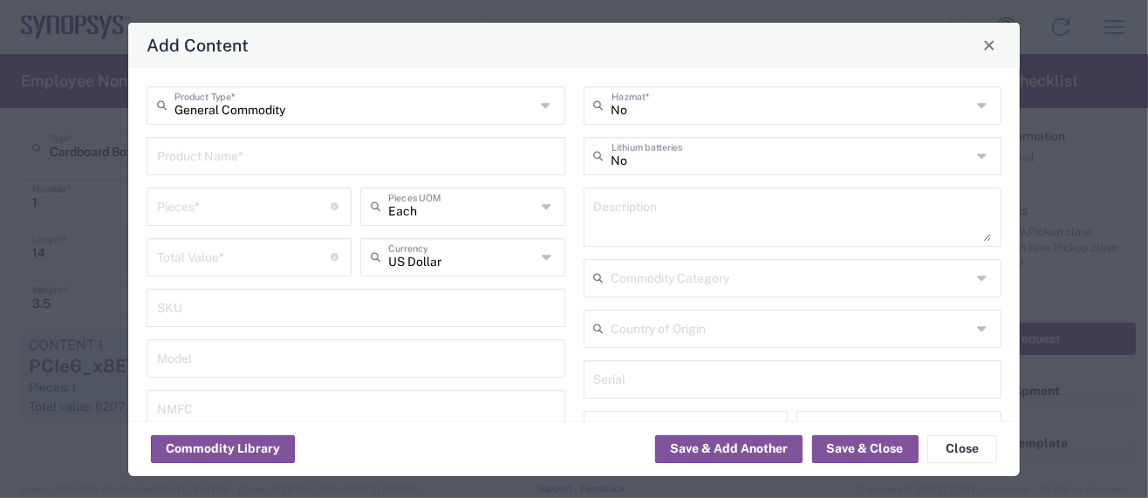
click at [214, 157] on input "text" at bounding box center [356, 155] width 398 height 31
drag, startPoint x: 265, startPoint y: 164, endPoint x: -47, endPoint y: 152, distance: 312.7
click at [0, 152] on html "Shipment request Shipment tracking Employee non-product shipment request My shi…" at bounding box center [574, 249] width 1148 height 498
type input "x540 Test Chip"
click at [598, 218] on textarea at bounding box center [793, 217] width 398 height 49
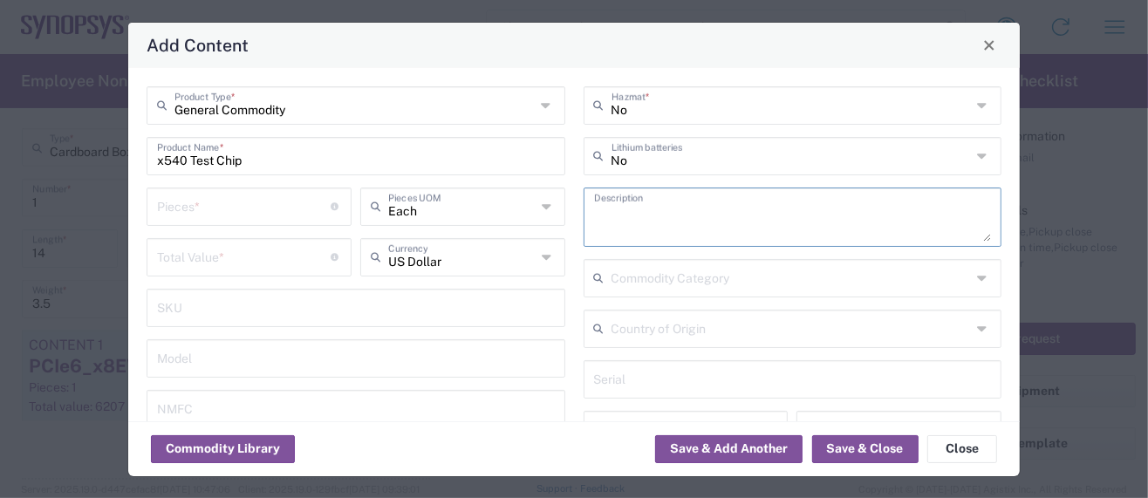
paste textarea "x540 Test Chip"
type textarea "x540 Test Chip -"
click at [196, 258] on input "number" at bounding box center [244, 256] width 175 height 31
type input "216"
click at [185, 211] on input "number" at bounding box center [244, 205] width 175 height 31
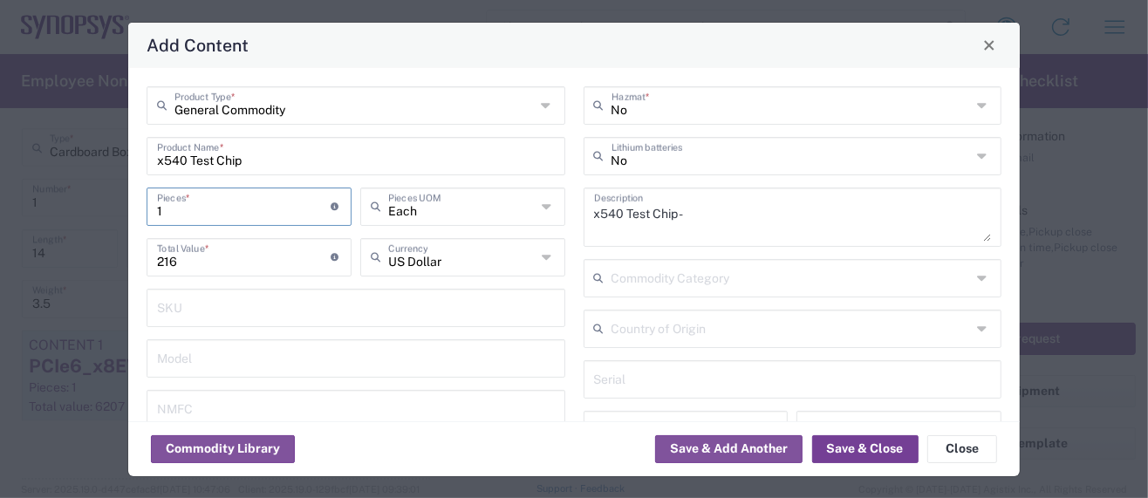
type input "1"
click at [840, 448] on button "Save & Close" at bounding box center [865, 449] width 106 height 28
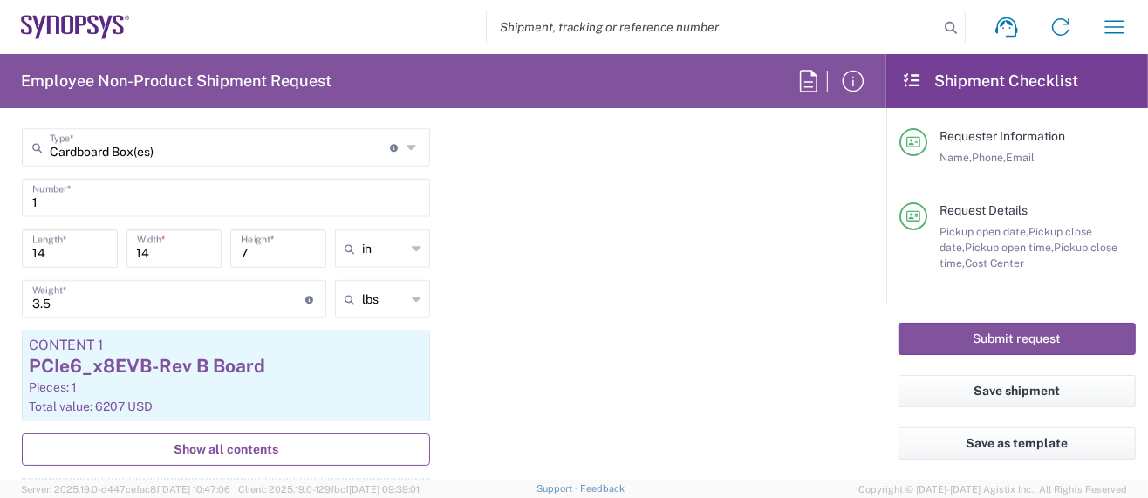
click at [220, 442] on span "Show all contents" at bounding box center [226, 450] width 105 height 17
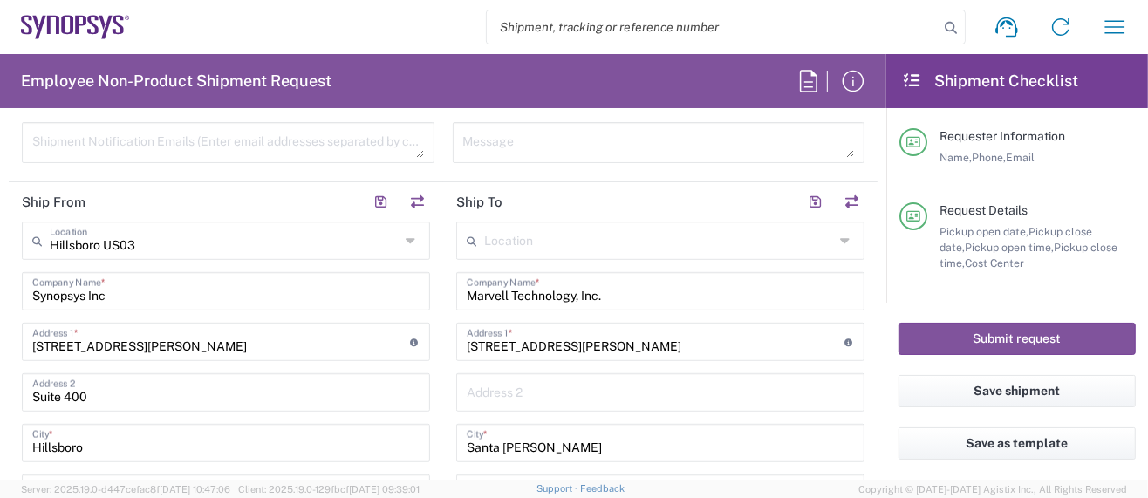
scroll to position [698, 0]
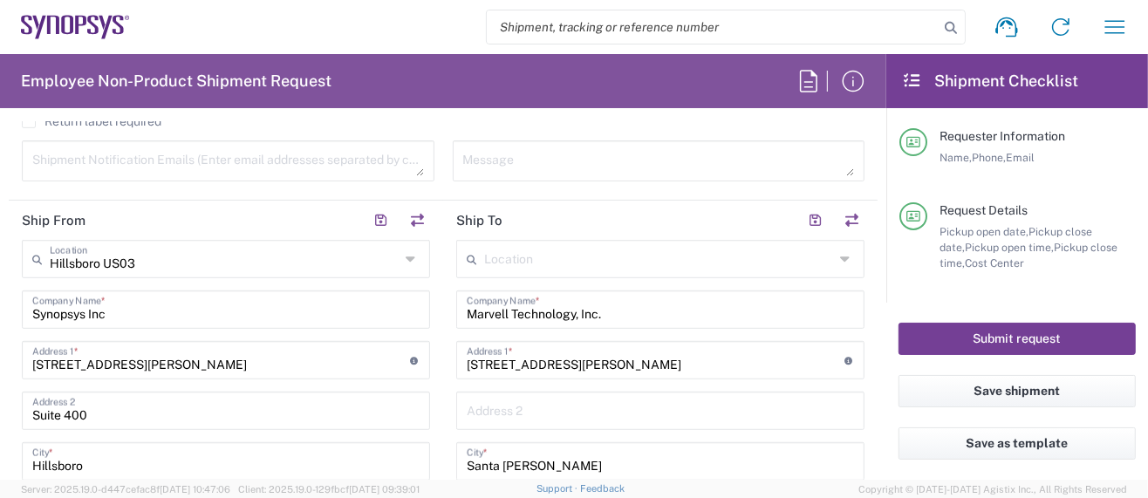
click at [944, 348] on button "Submit request" at bounding box center [1017, 339] width 237 height 32
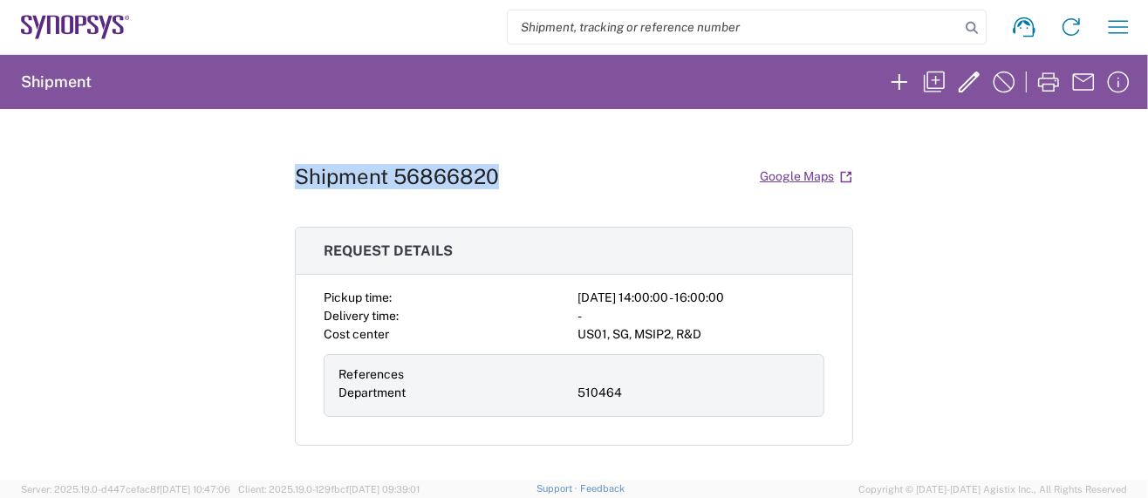
drag, startPoint x: 287, startPoint y: 169, endPoint x: 572, endPoint y: 169, distance: 284.5
click at [572, 169] on div "Shipment 56866820 Google Maps" at bounding box center [574, 176] width 559 height 31
copy h1 "Shipment 56866820"
click at [1124, 36] on icon "button" at bounding box center [1119, 27] width 28 height 28
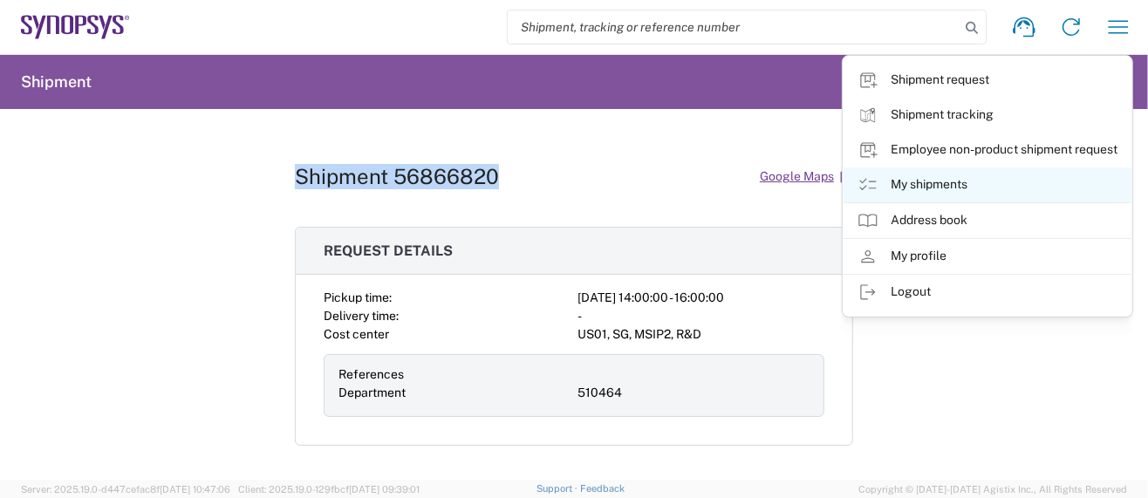
click at [962, 182] on link "My shipments" at bounding box center [988, 185] width 288 height 35
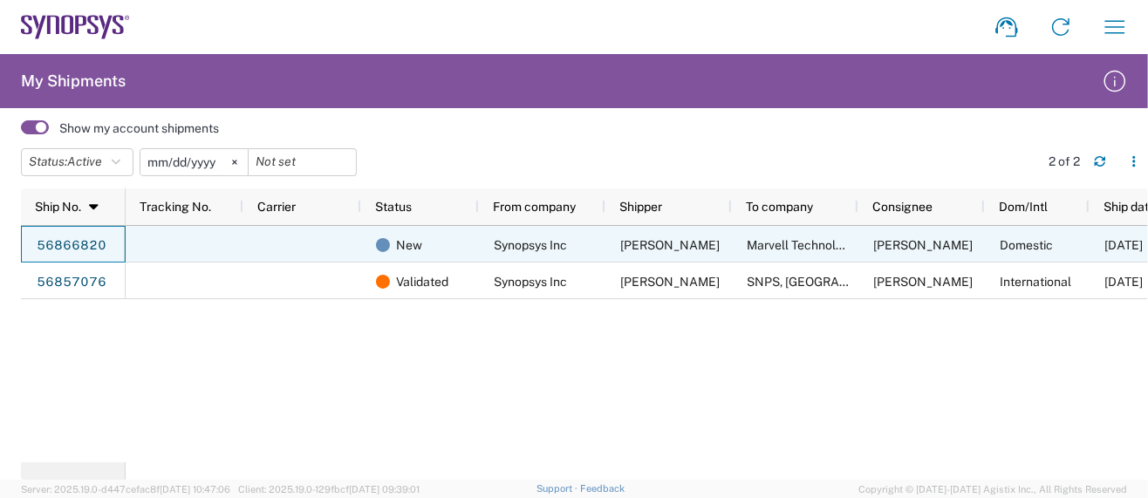
drag, startPoint x: 33, startPoint y: 243, endPoint x: 115, endPoint y: 242, distance: 82.0
click at [115, 242] on div "56866820" at bounding box center [73, 244] width 105 height 37
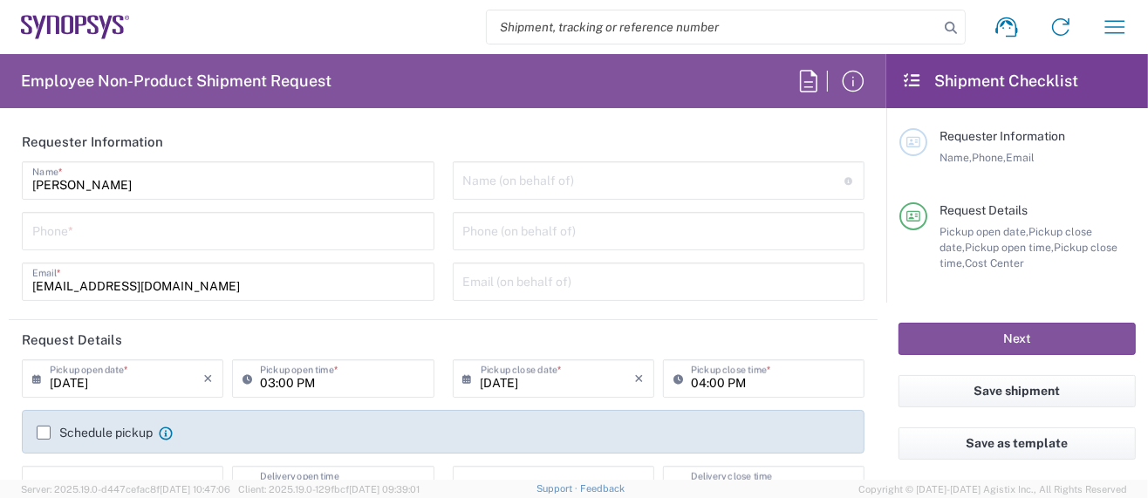
type input "Department"
type input "Delivered at Place"
type input "US01, SG, MSIP2, R&D 510464"
type input "United States"
type input "Oregon"
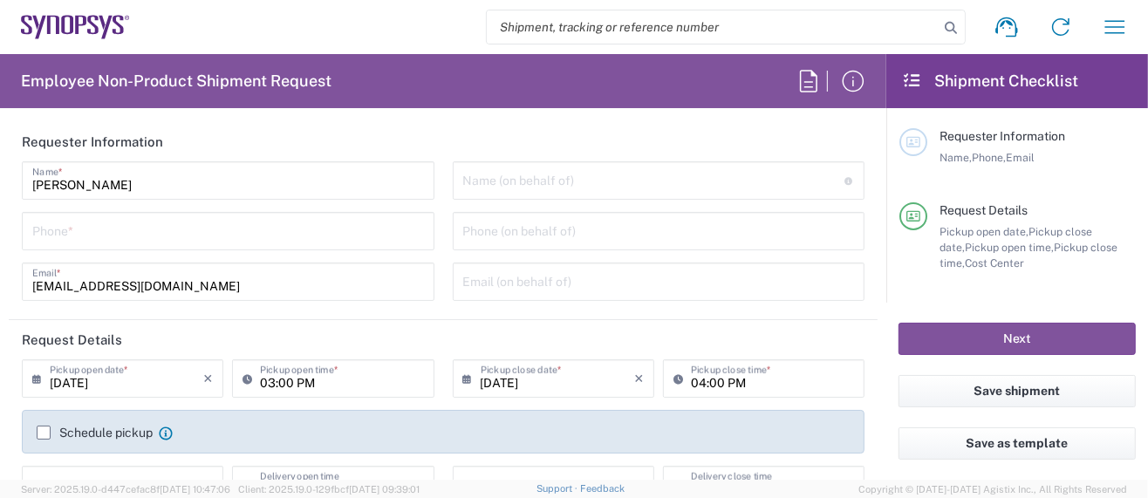
type input "United States"
click at [1107, 26] on icon "button" at bounding box center [1116, 26] width 20 height 13
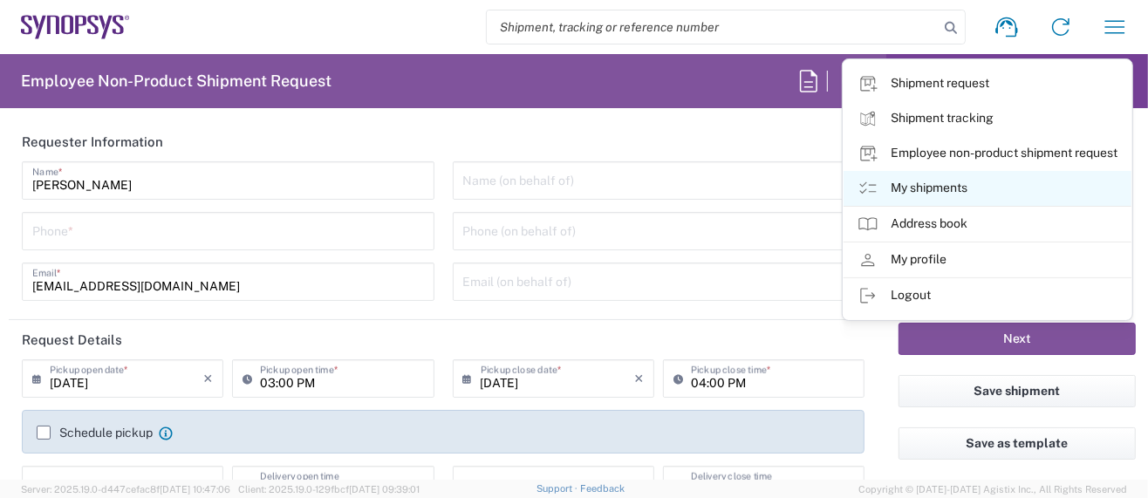
type input "Hillsboro US03"
click at [948, 191] on link "My shipments" at bounding box center [988, 188] width 288 height 35
